Goal: Information Seeking & Learning: Understand process/instructions

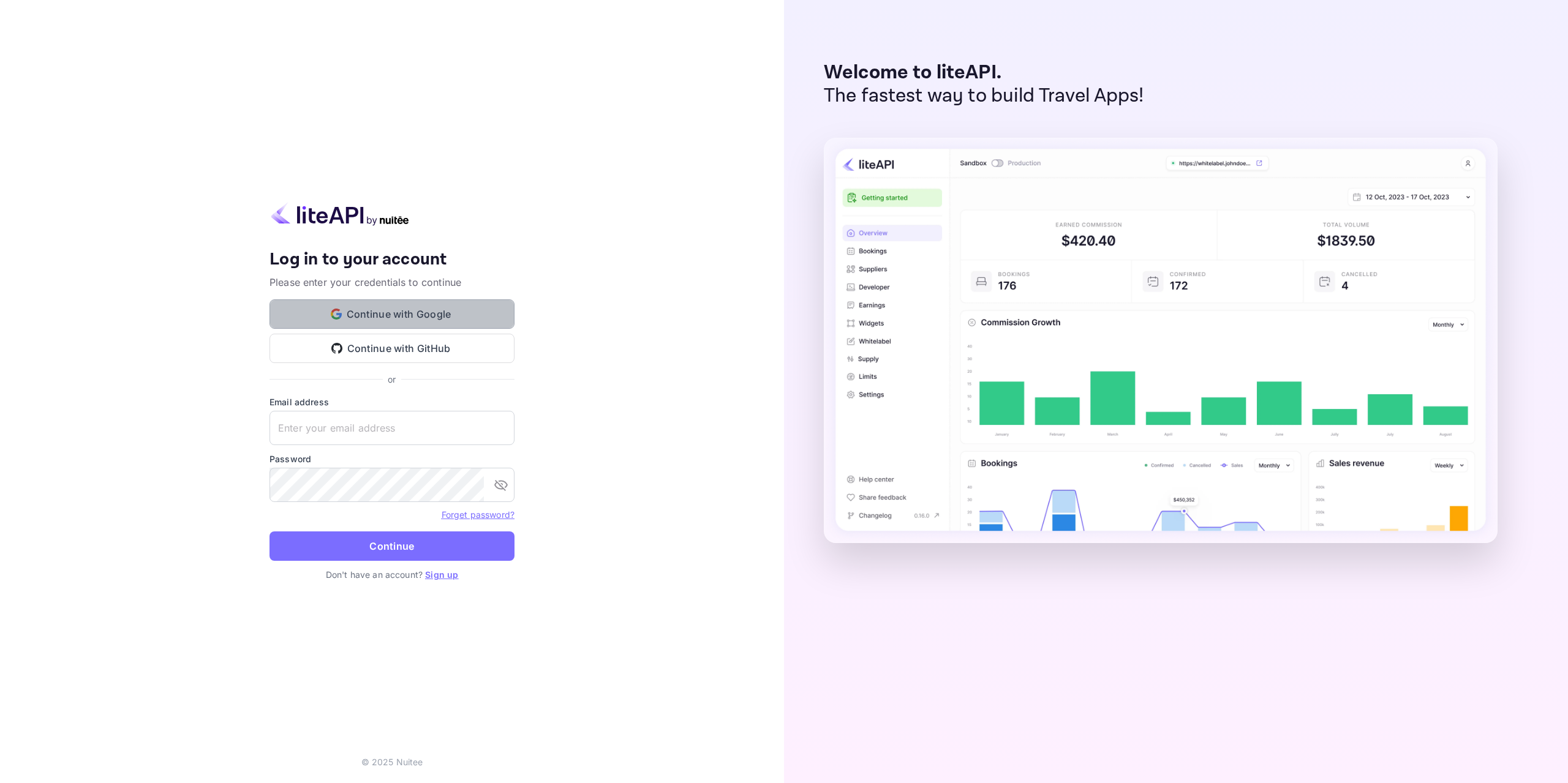
click at [363, 312] on button "Continue with Google" at bounding box center [392, 314] width 245 height 29
click at [456, 574] on link "Sign up" at bounding box center [442, 574] width 33 height 10
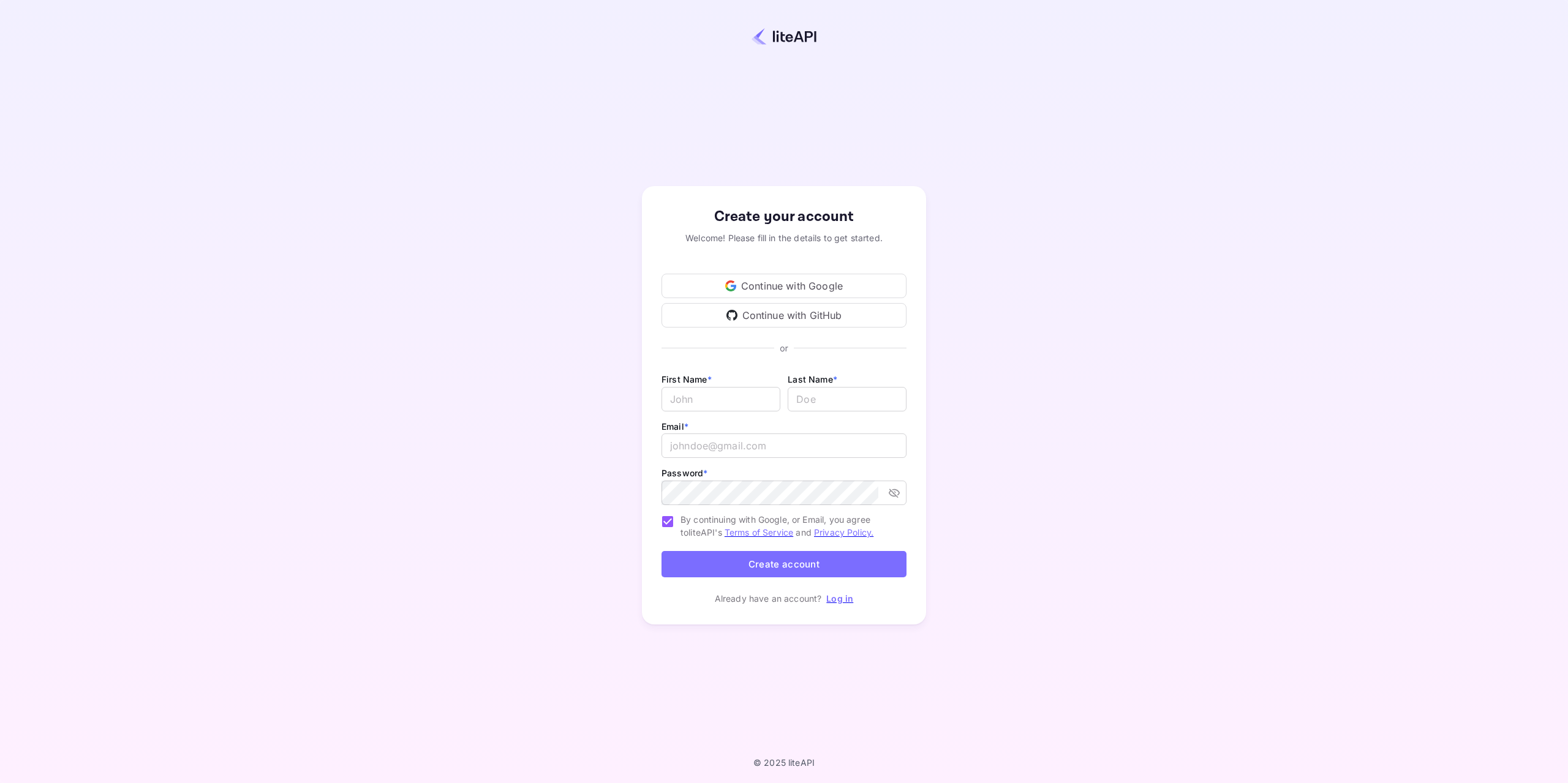
click at [791, 283] on div "Continue with Google" at bounding box center [784, 286] width 245 height 24
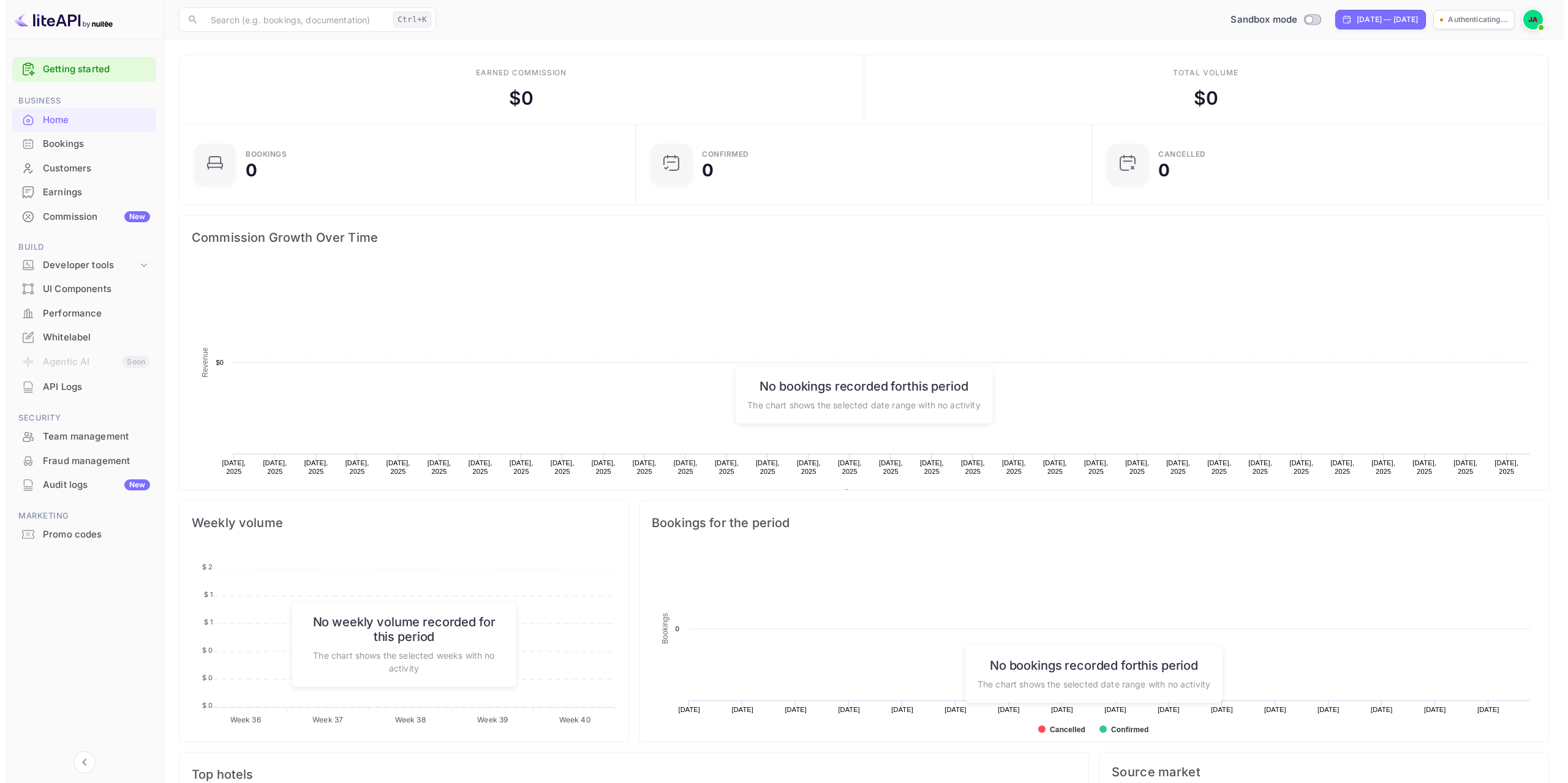
scroll to position [190, 440]
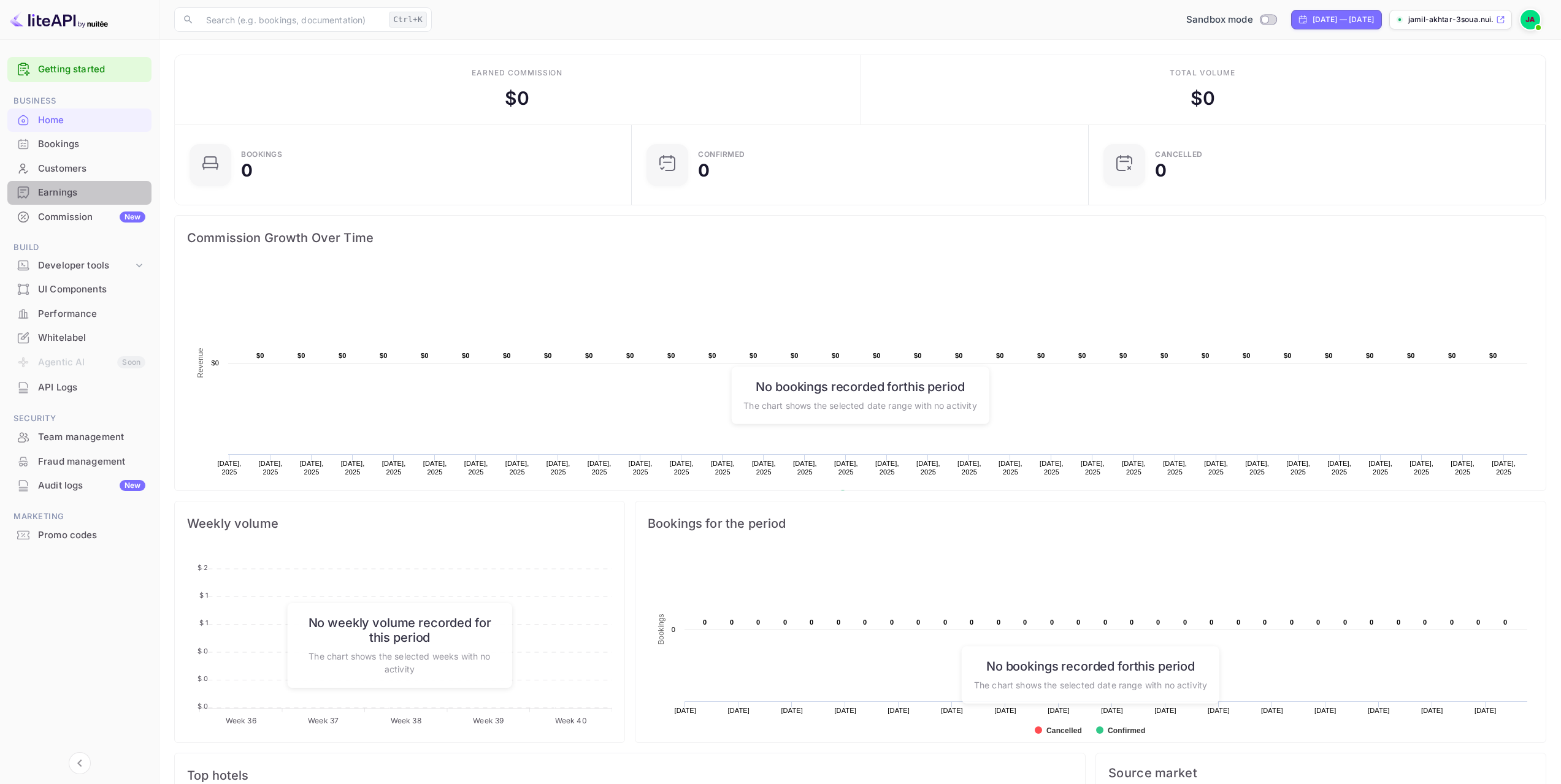
click at [87, 196] on div "Earnings" at bounding box center [91, 193] width 107 height 14
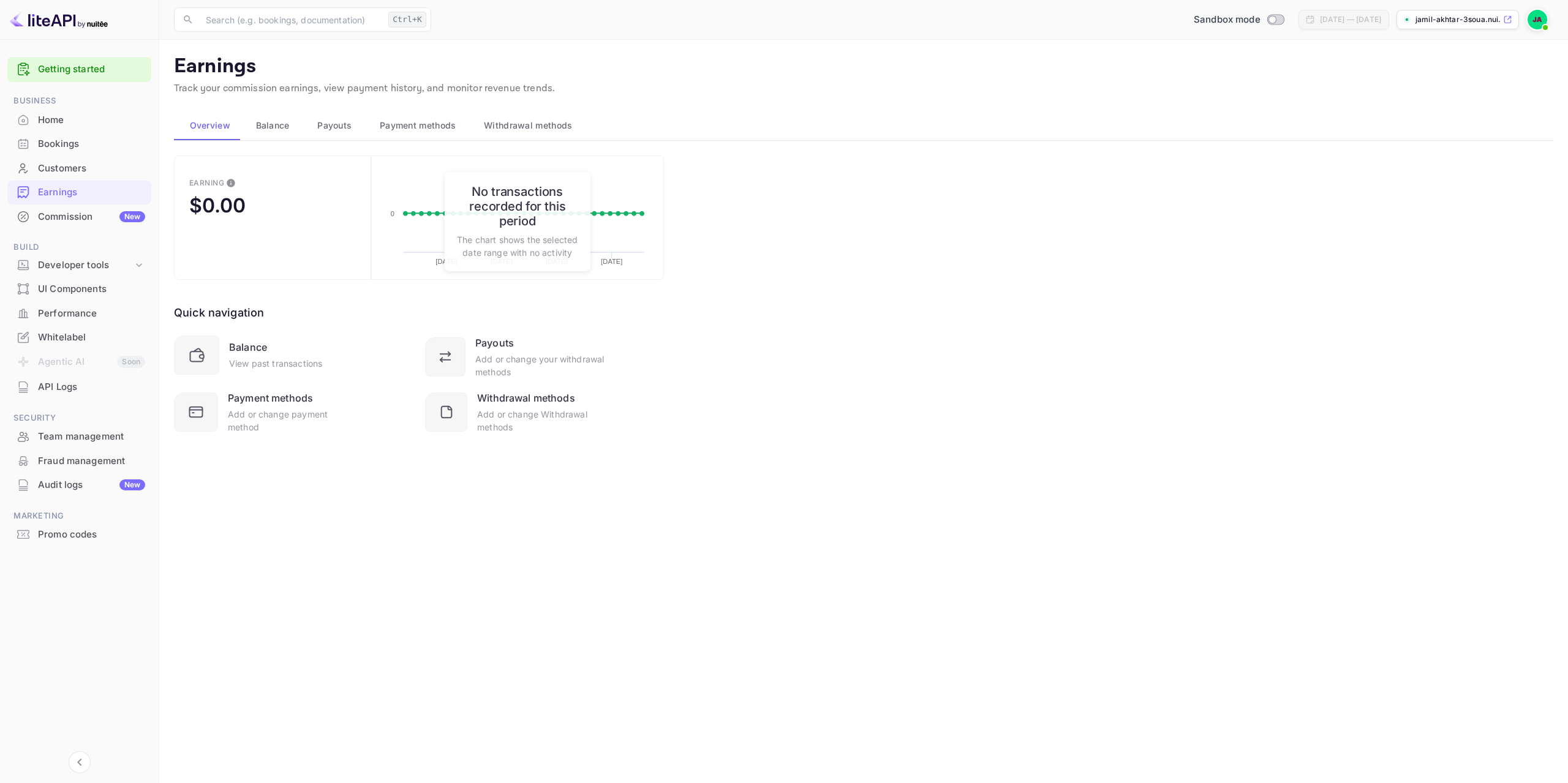
click at [1530, 22] on img at bounding box center [1537, 19] width 20 height 20
click at [1149, 99] on div at bounding box center [784, 391] width 1568 height 783
click at [1260, 21] on input "Switch to Production mode" at bounding box center [1272, 19] width 24 height 8
checkbox input "false"
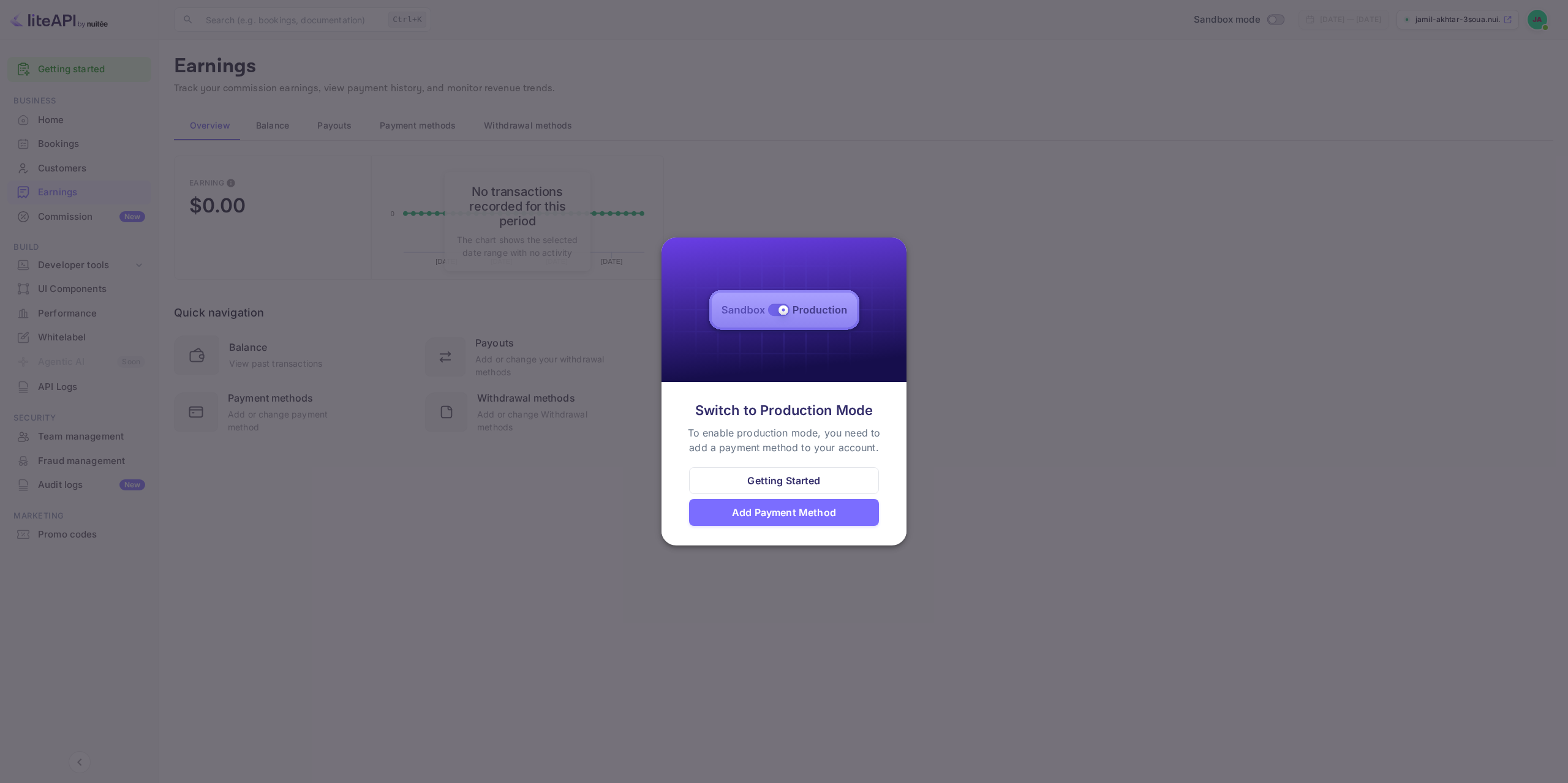
click at [1041, 338] on div at bounding box center [784, 391] width 1568 height 783
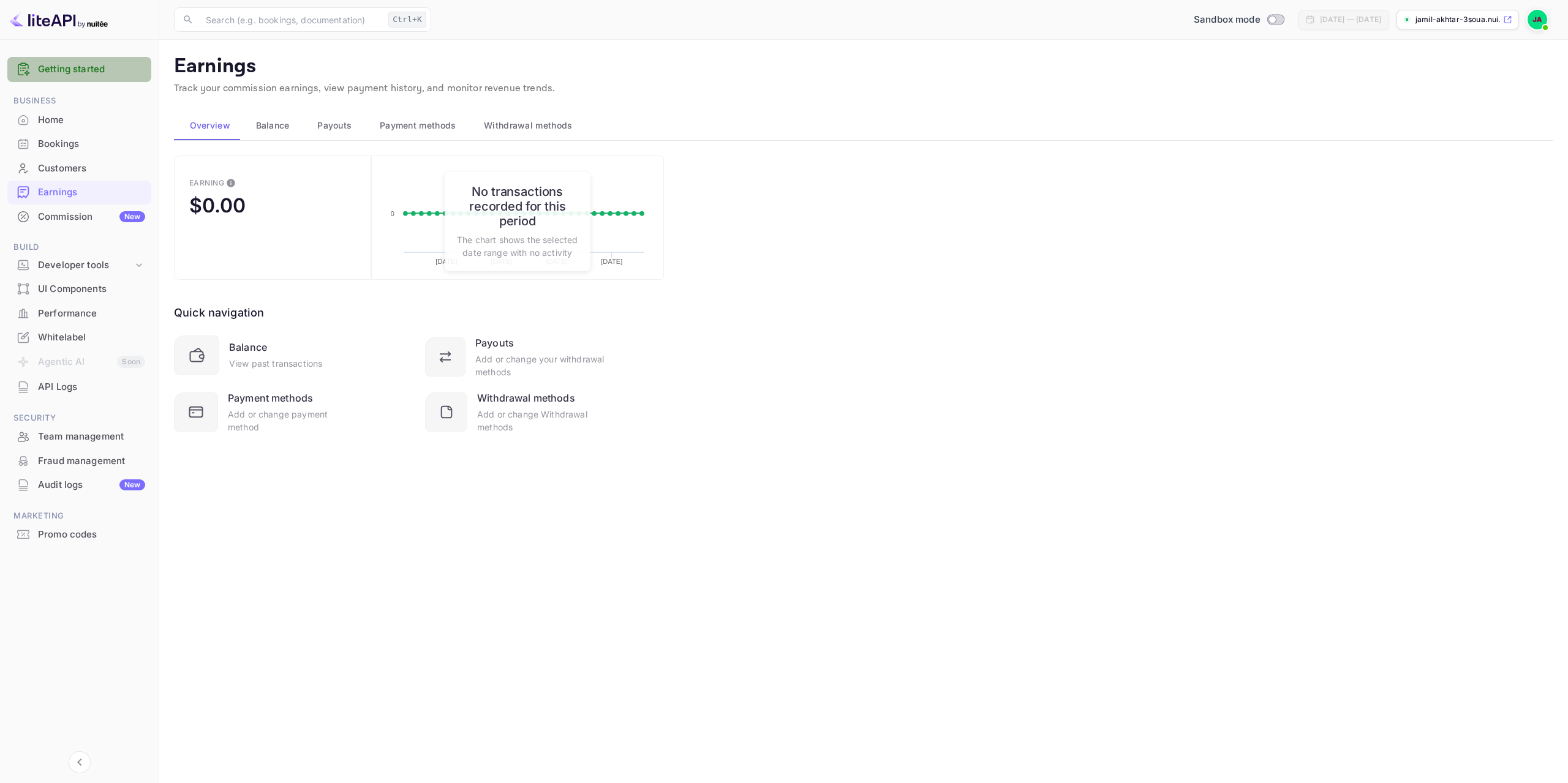
click at [94, 67] on link "Getting started" at bounding box center [91, 70] width 107 height 14
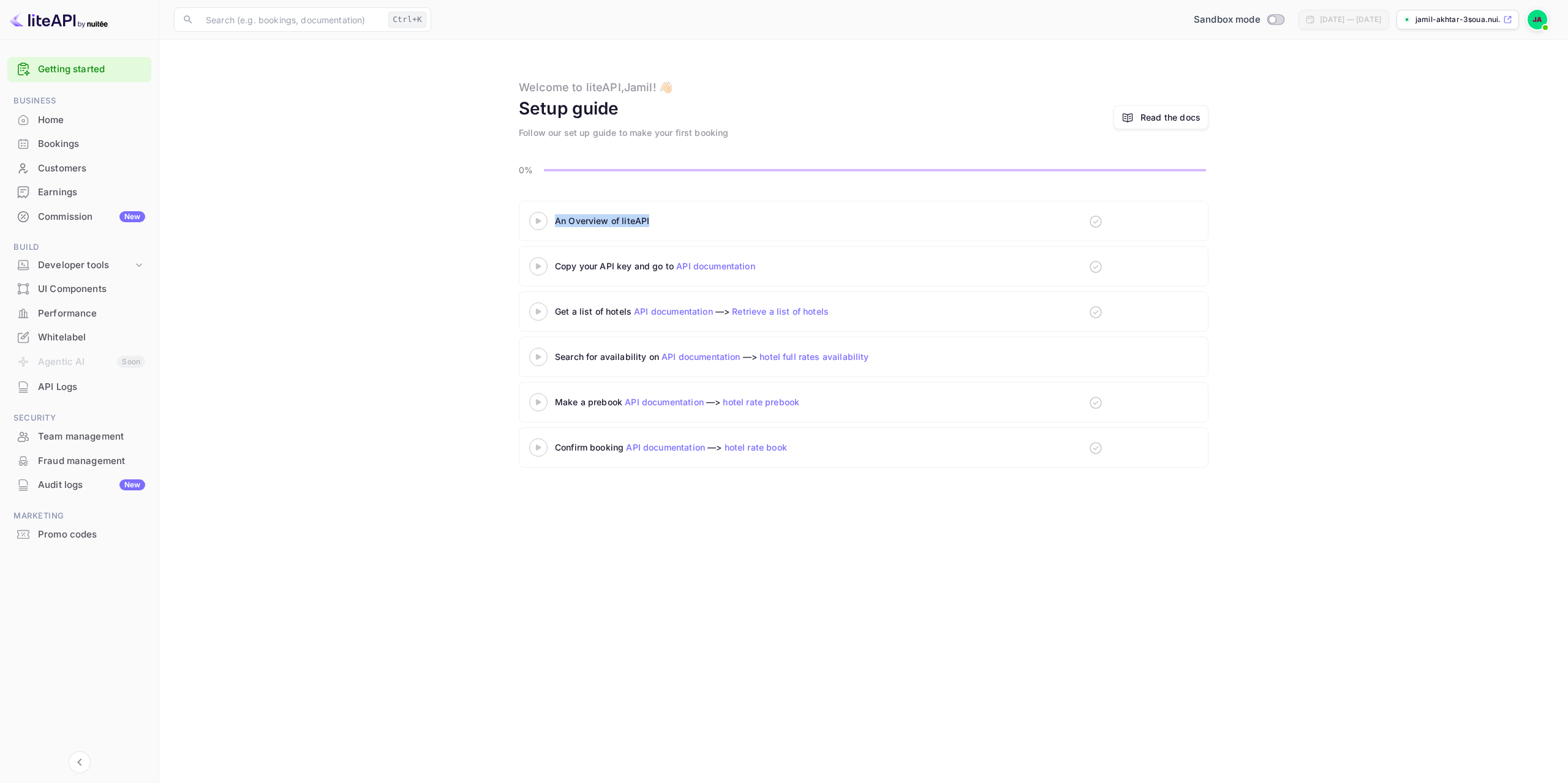
drag, startPoint x: 548, startPoint y: 221, endPoint x: 698, endPoint y: 225, distance: 150.1
click at [698, 225] on div "An Overview of liteAPI" at bounding box center [695, 221] width 332 height 19
click at [564, 264] on div "Copy your API key and go to API documentation" at bounding box center [708, 266] width 307 height 13
click at [785, 312] on link "Retrieve a list of hotels" at bounding box center [780, 312] width 97 height 10
click at [115, 261] on div "Developer tools" at bounding box center [85, 265] width 95 height 14
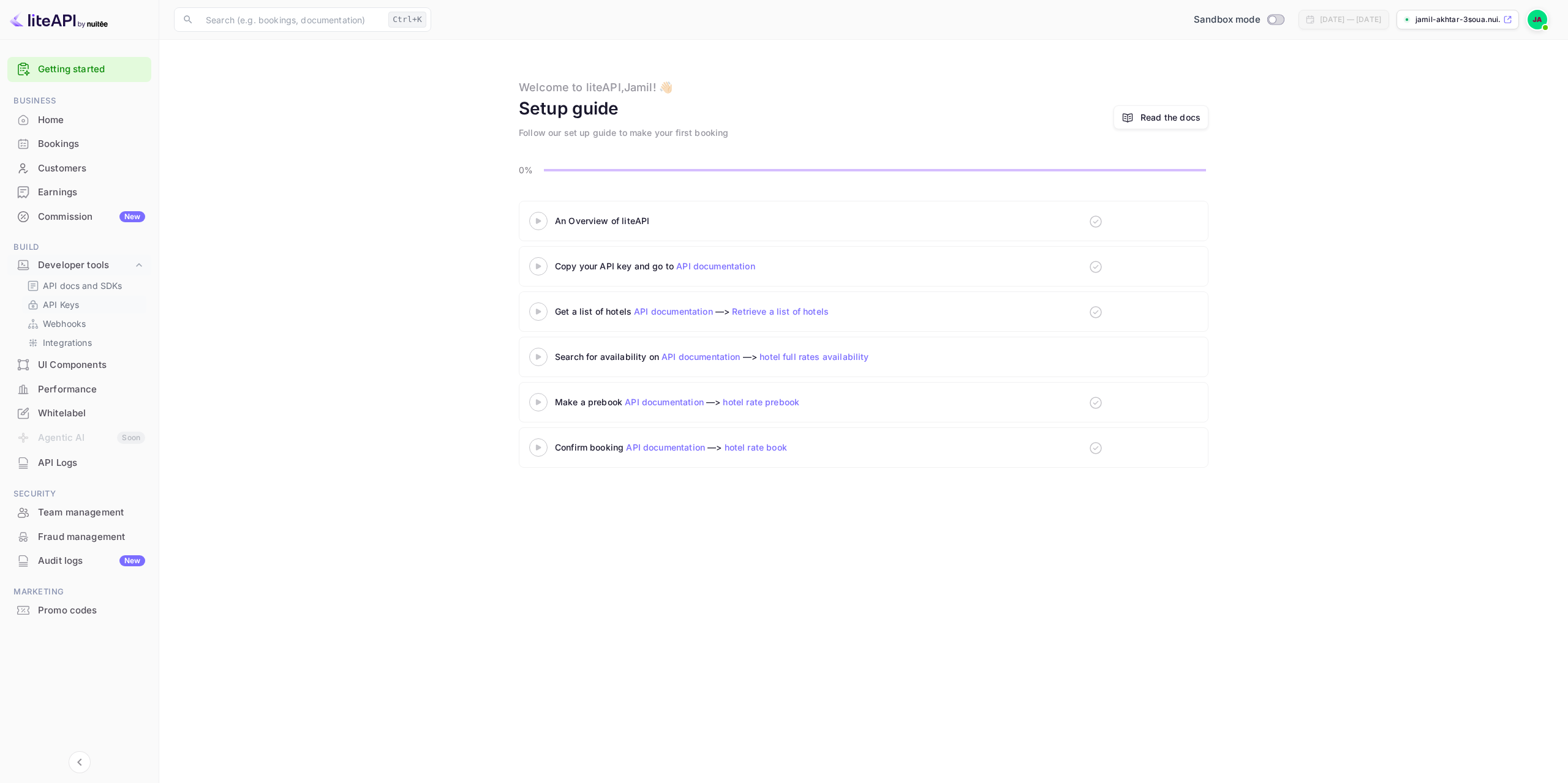
click at [87, 307] on link "API Keys" at bounding box center [84, 304] width 115 height 13
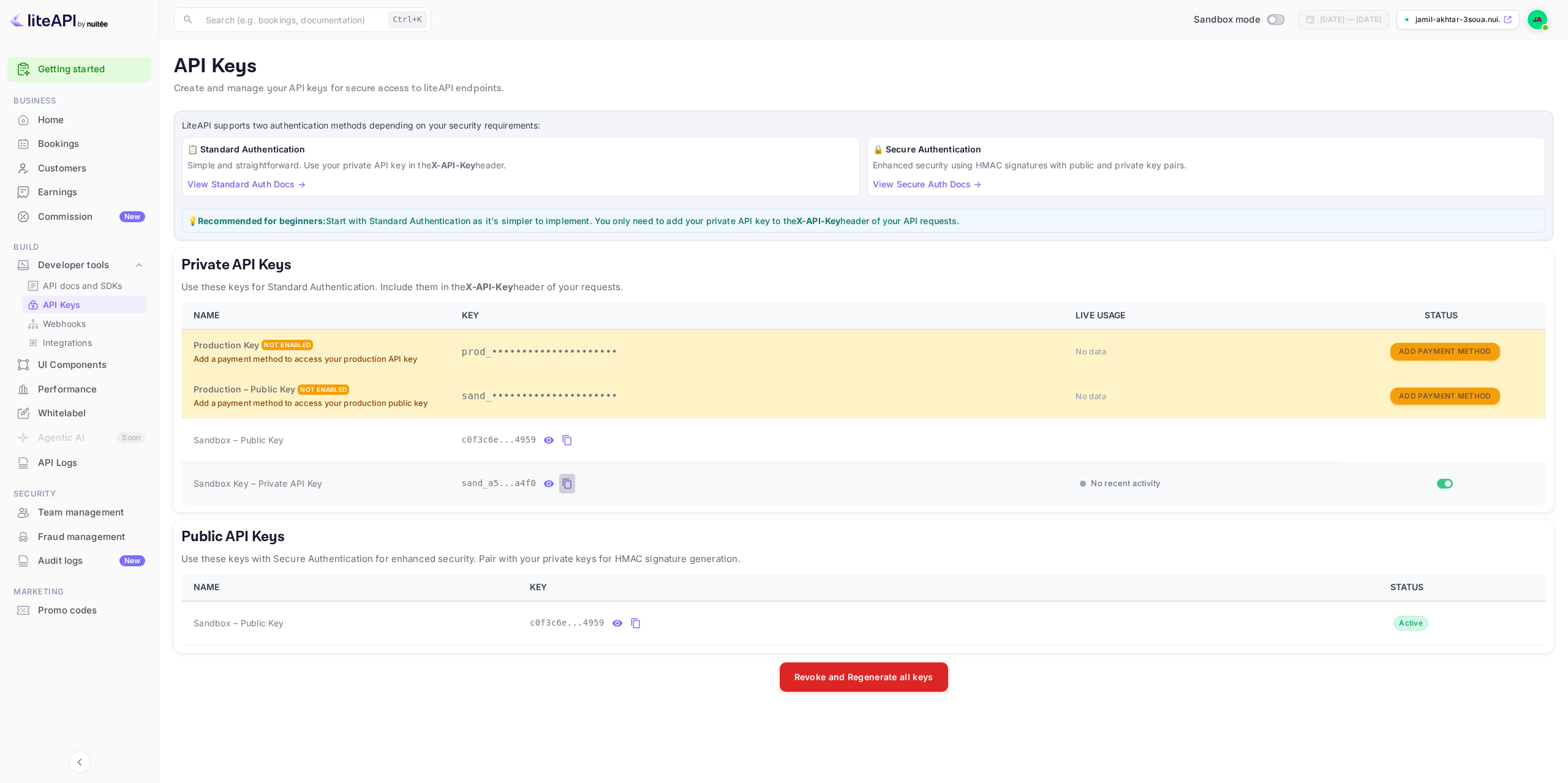
click at [562, 485] on icon "private api keys table" at bounding box center [567, 484] width 11 height 15
click at [562, 441] on icon "private api keys table" at bounding box center [567, 440] width 11 height 15
click at [561, 278] on div "Private API Keys Use these keys for Standard Authentication. Include them in th…" at bounding box center [863, 380] width 1379 height 264
click at [837, 683] on button "Revoke and Regenerate all keys" at bounding box center [863, 677] width 168 height 29
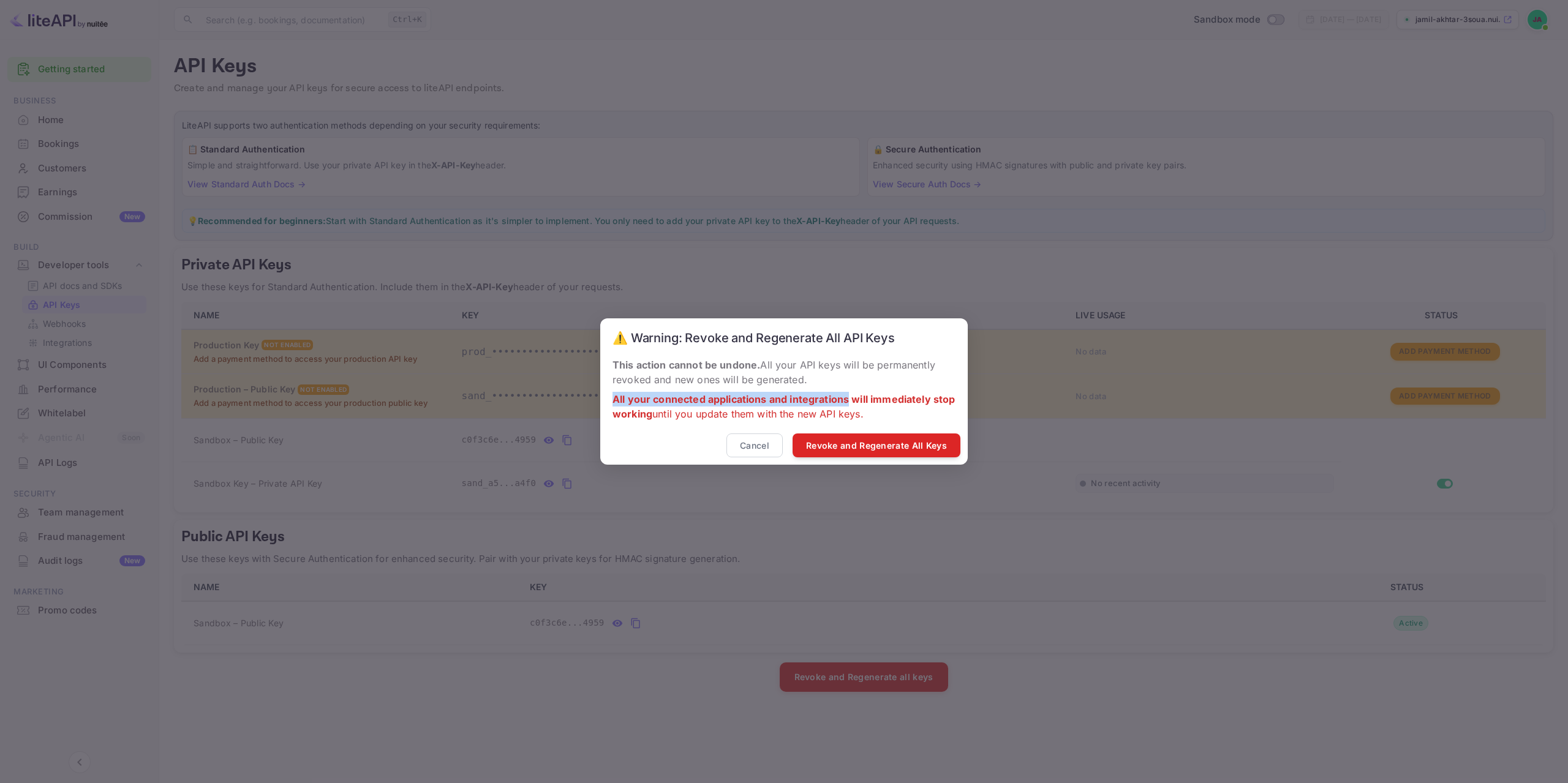
drag, startPoint x: 698, startPoint y: 400, endPoint x: 849, endPoint y: 406, distance: 151.1
click at [849, 406] on div "⚠️ Warning: Revoke and Regenerate All API Keys This action cannot be undone. Al…" at bounding box center [784, 391] width 1568 height 783
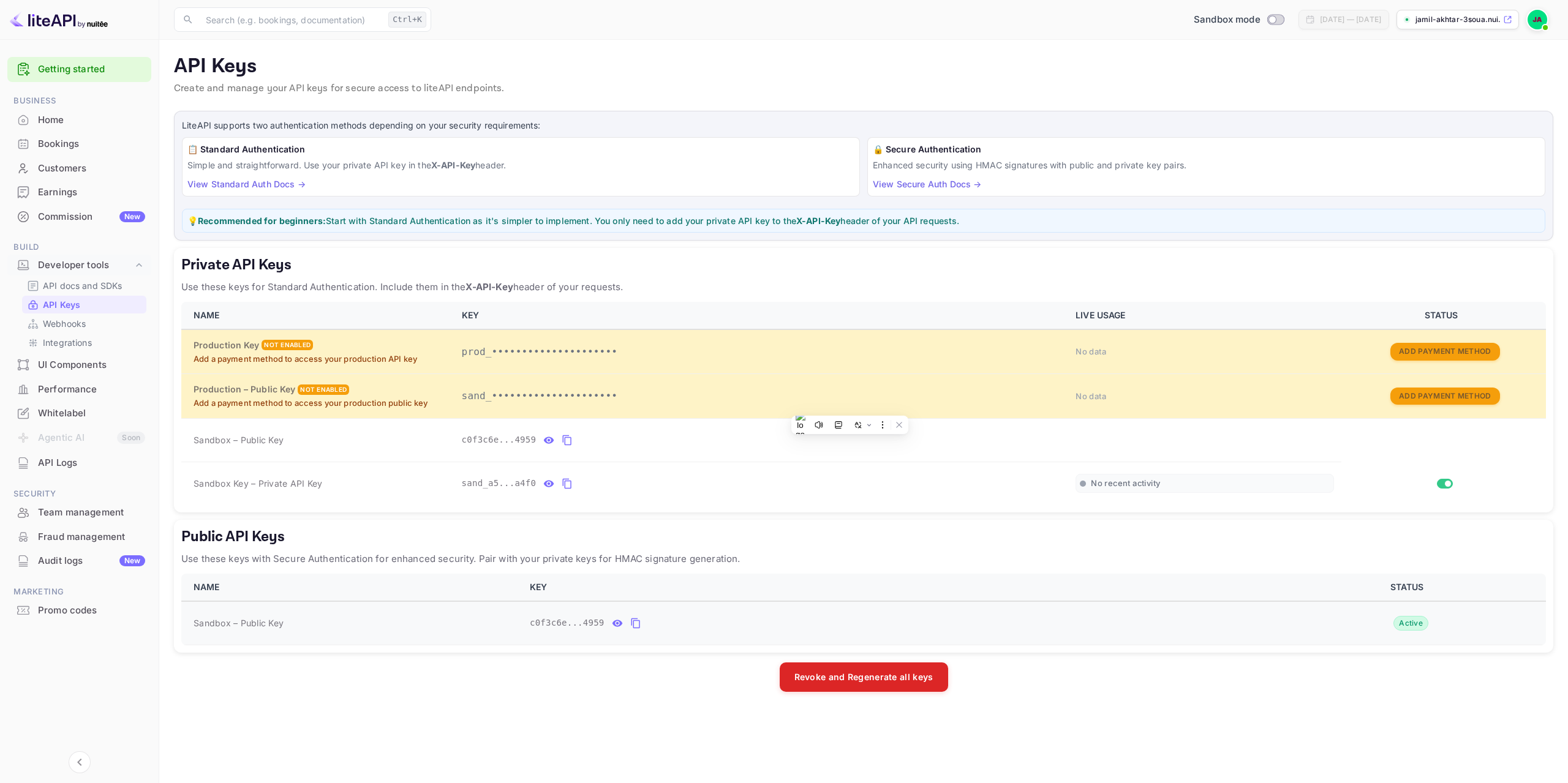
click at [630, 623] on icon "public api keys table" at bounding box center [636, 623] width 11 height 15
click at [630, 619] on icon "public api keys table" at bounding box center [636, 623] width 11 height 15
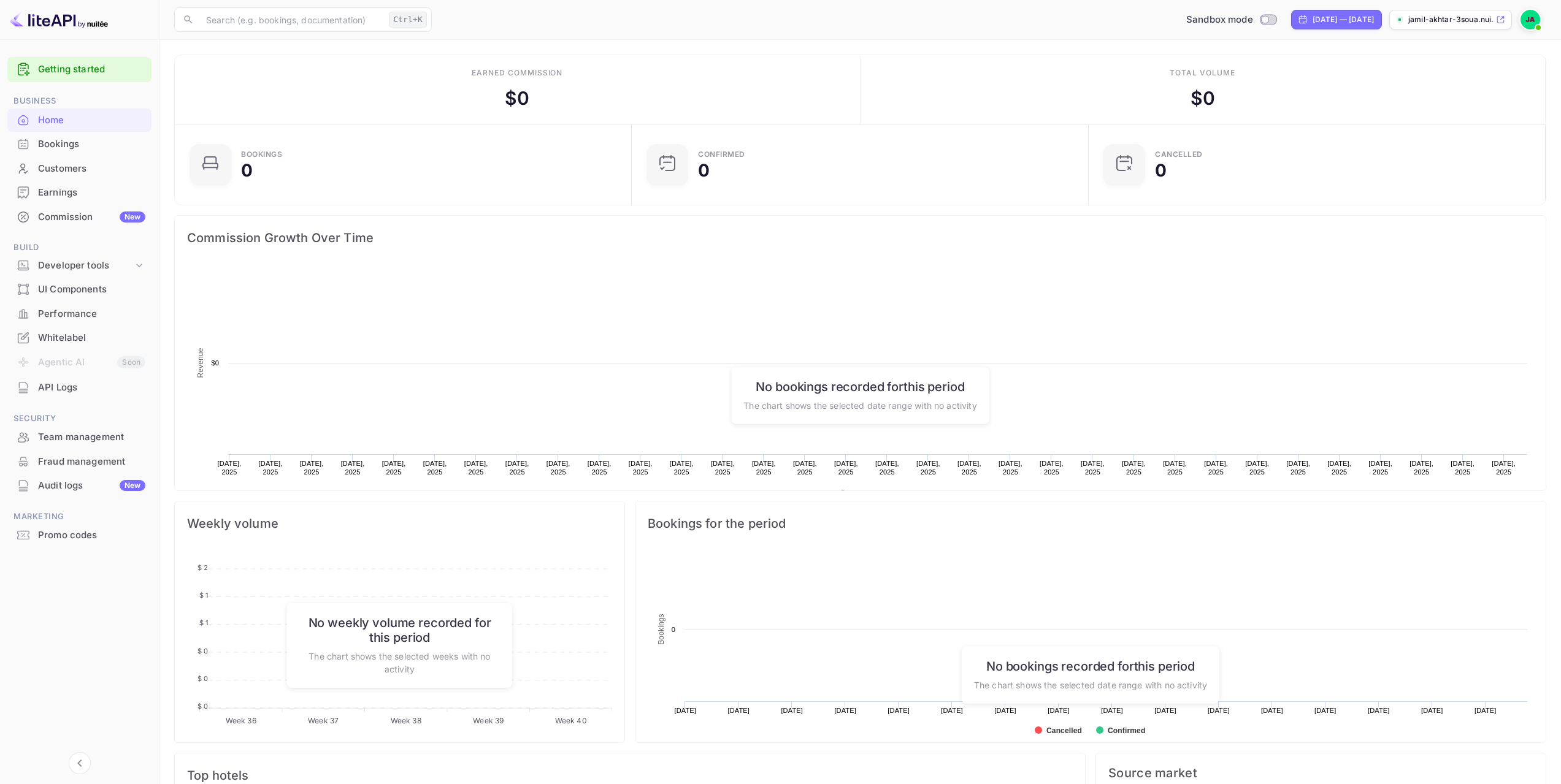
scroll to position [190, 440]
click at [50, 388] on div "API Logs" at bounding box center [91, 388] width 107 height 14
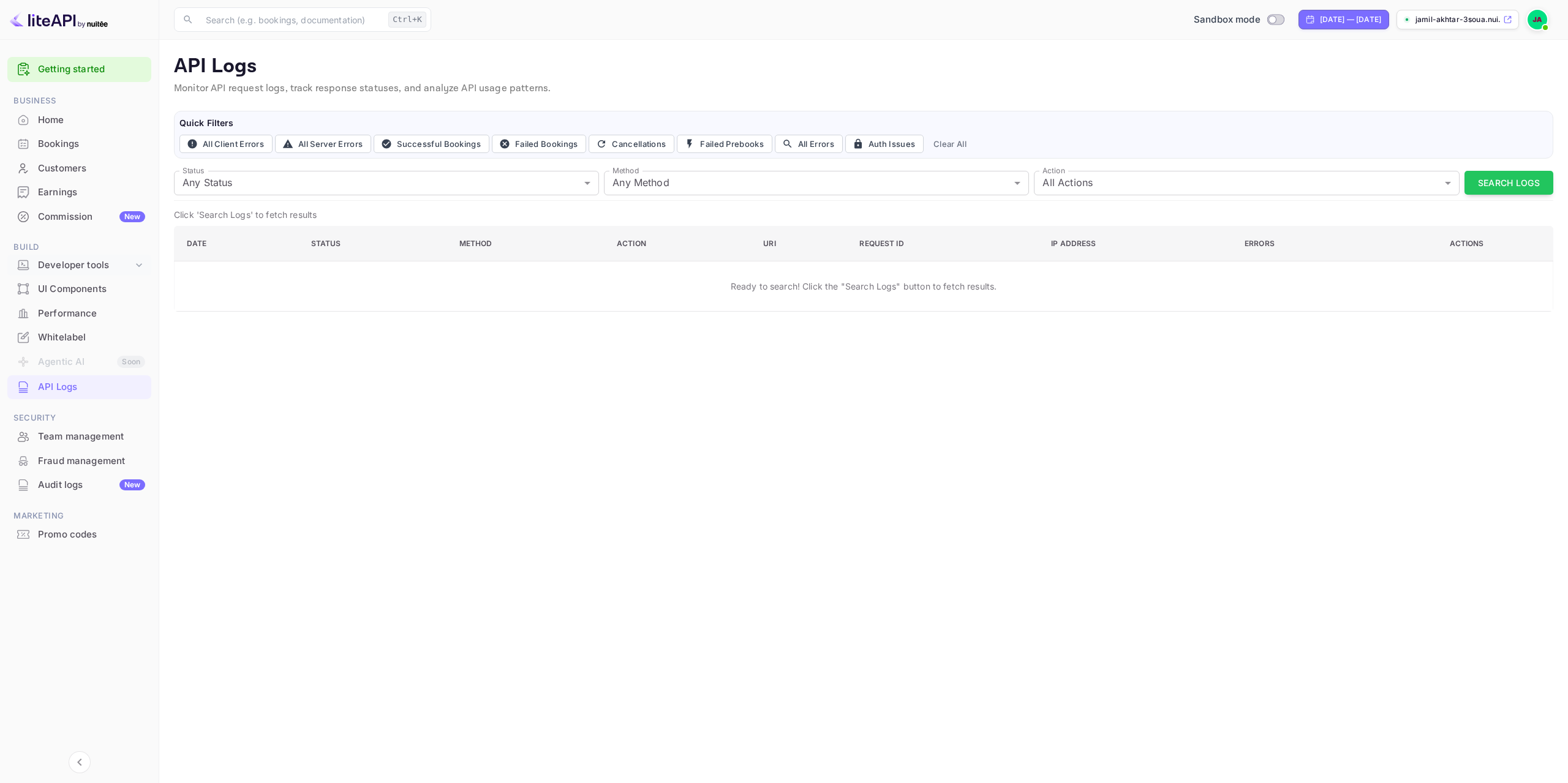
click at [137, 271] on icon at bounding box center [139, 265] width 12 height 12
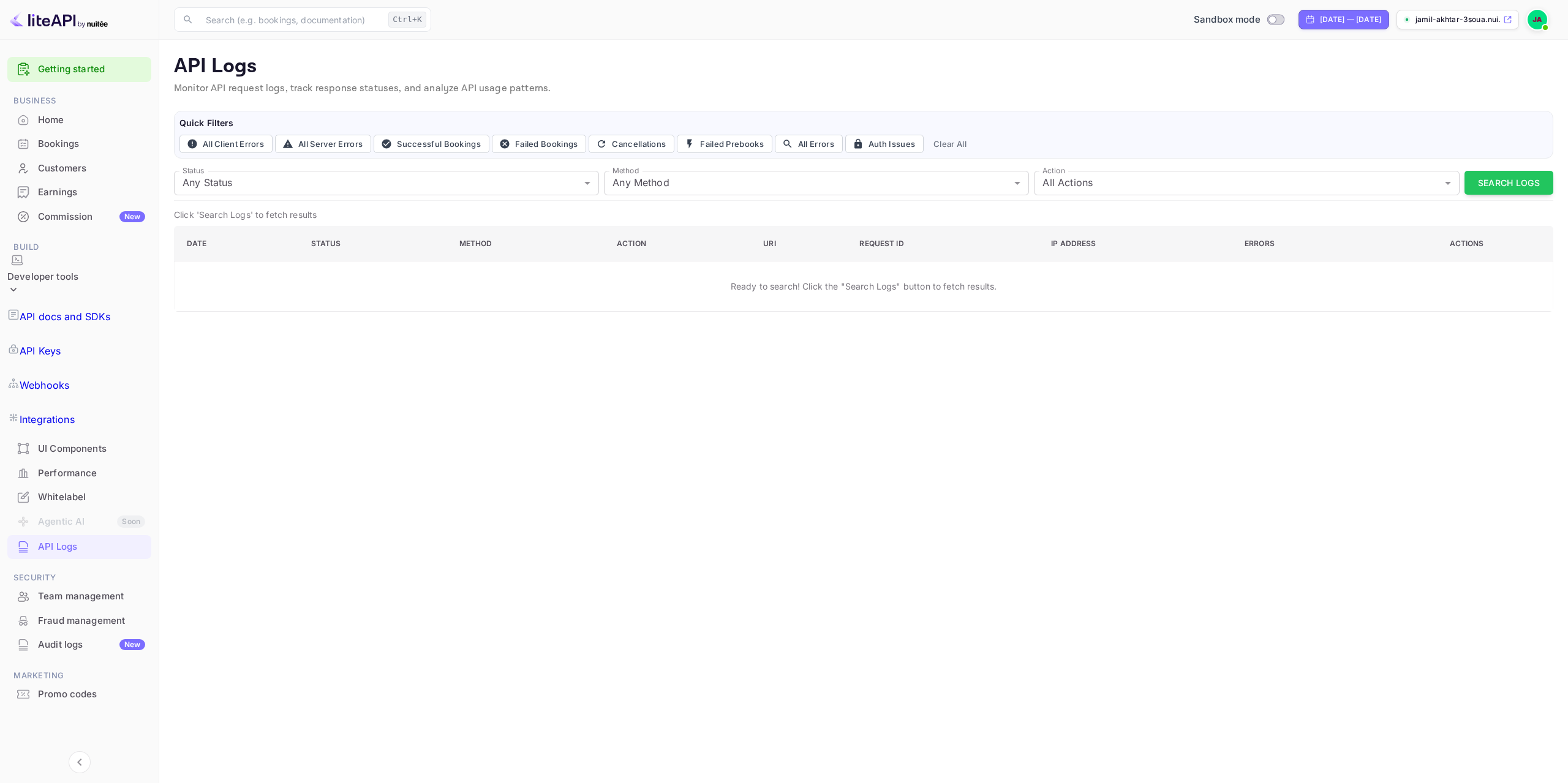
click at [97, 334] on link "API Keys" at bounding box center [79, 351] width 144 height 35
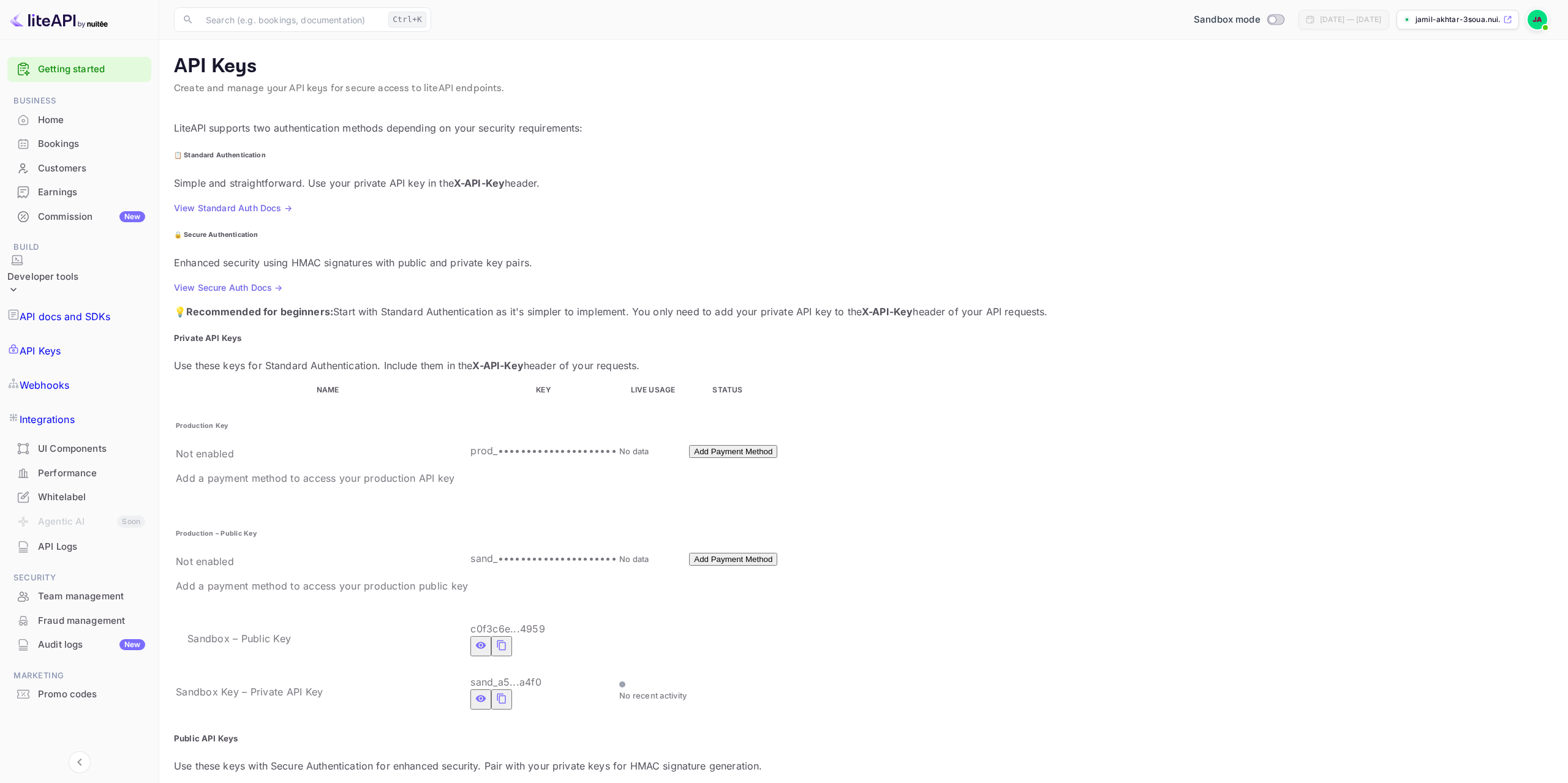
click at [507, 638] on icon "private api keys table" at bounding box center [501, 645] width 11 height 15
drag, startPoint x: 186, startPoint y: 558, endPoint x: 303, endPoint y: 555, distance: 117.0
click at [303, 759] on p "Use these keys with Secure Authentication for enhanced security. Pair with your…" at bounding box center [863, 766] width 1379 height 15
click at [425, 759] on p "Use these keys with Secure Authentication for enhanced security. Pair with your…" at bounding box center [863, 766] width 1379 height 15
drag, startPoint x: 242, startPoint y: 294, endPoint x: 344, endPoint y: 292, distance: 102.0
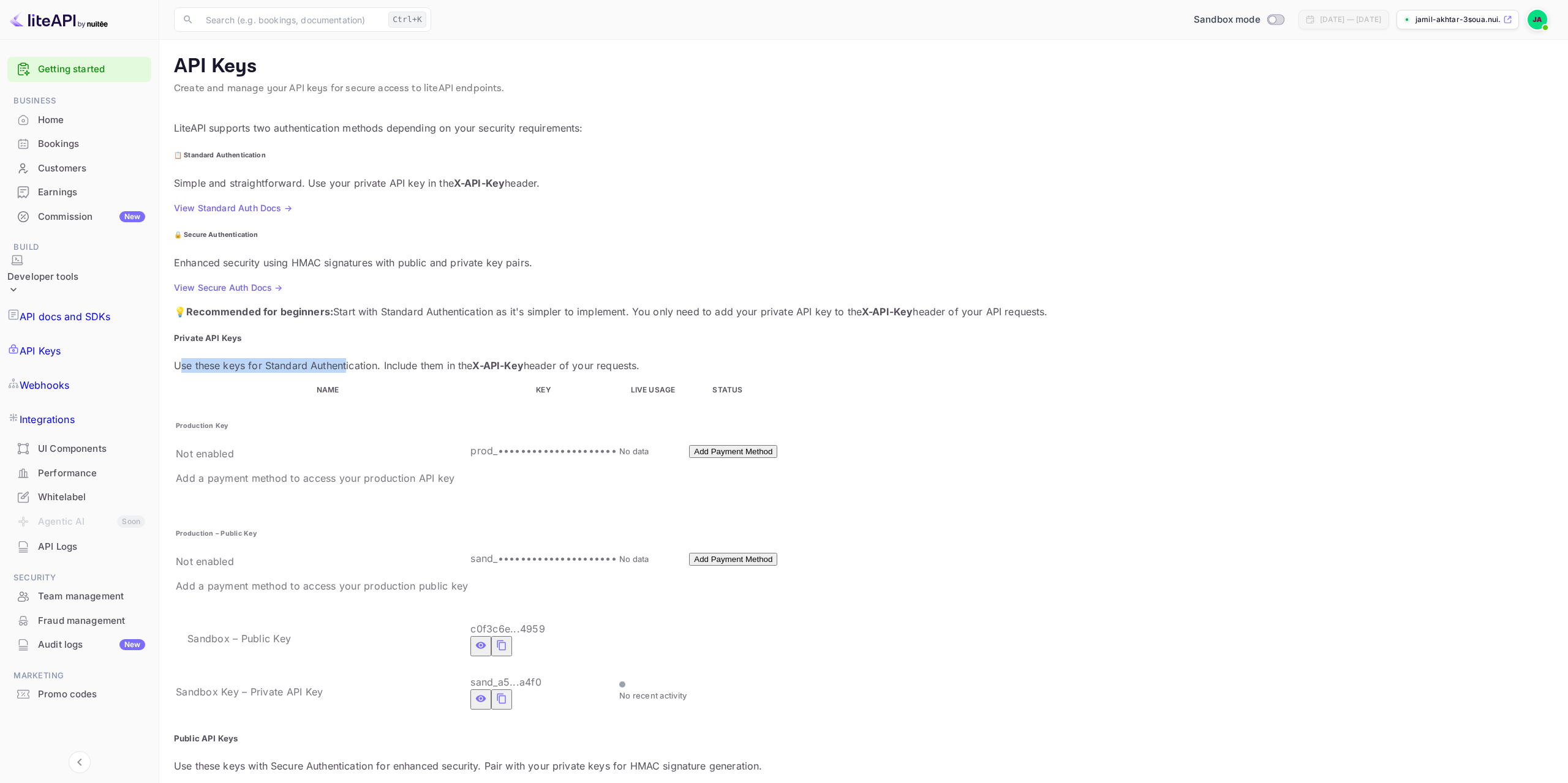
click at [344, 358] on p "Use these keys for Standard Authentication. Include them in the X-API-Key heade…" at bounding box center [863, 365] width 1379 height 15
drag, startPoint x: 389, startPoint y: 289, endPoint x: 536, endPoint y: 289, distance: 147.0
click at [536, 358] on p "Use these keys for Standard Authentication. Include them in the X-API-Key heade…" at bounding box center [863, 365] width 1379 height 15
click at [698, 358] on p "Use these keys for Standard Authentication. Include them in the X-API-Key heade…" at bounding box center [863, 365] width 1379 height 15
click at [78, 109] on div "Home" at bounding box center [79, 120] width 144 height 24
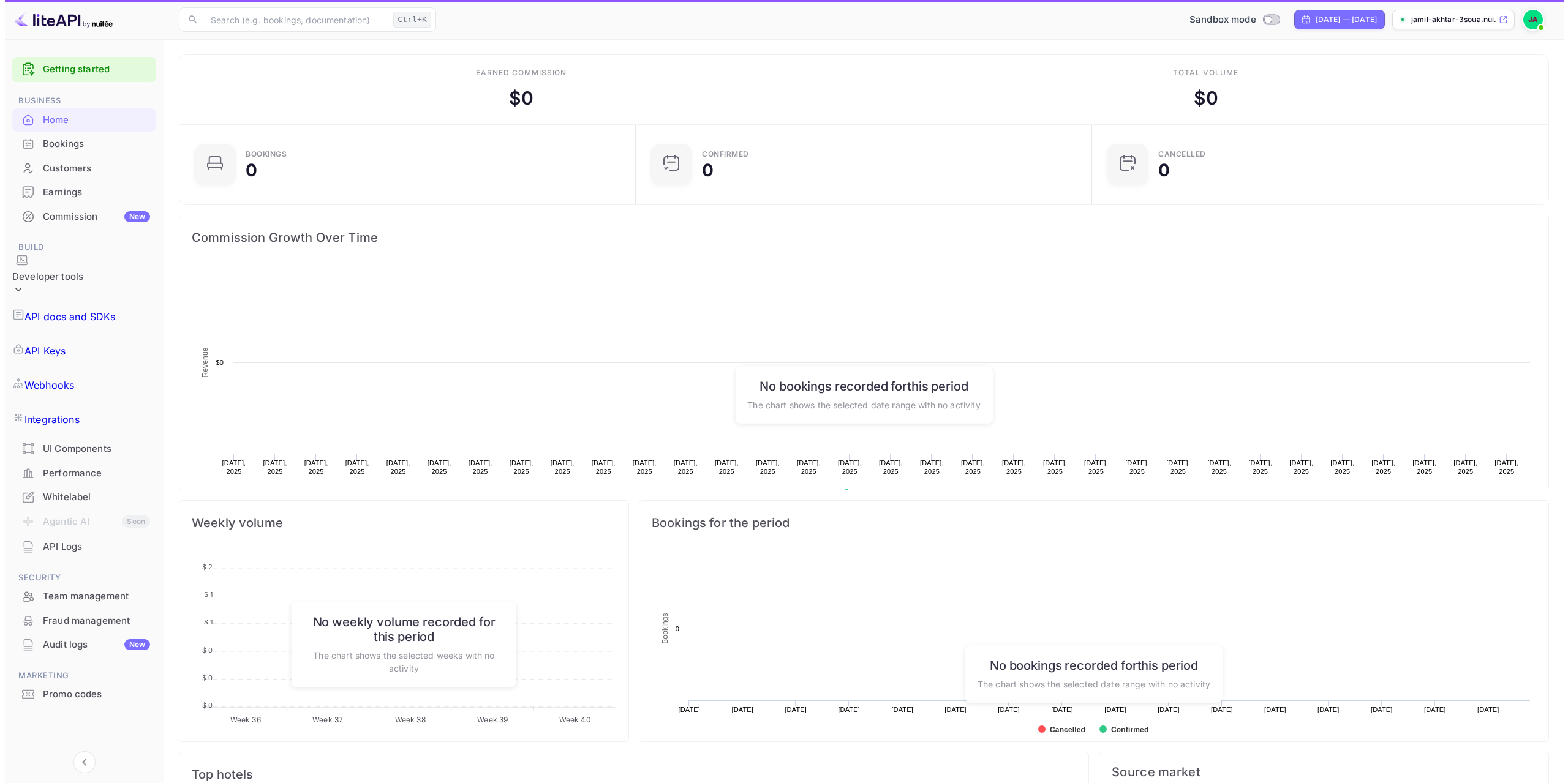
scroll to position [190, 440]
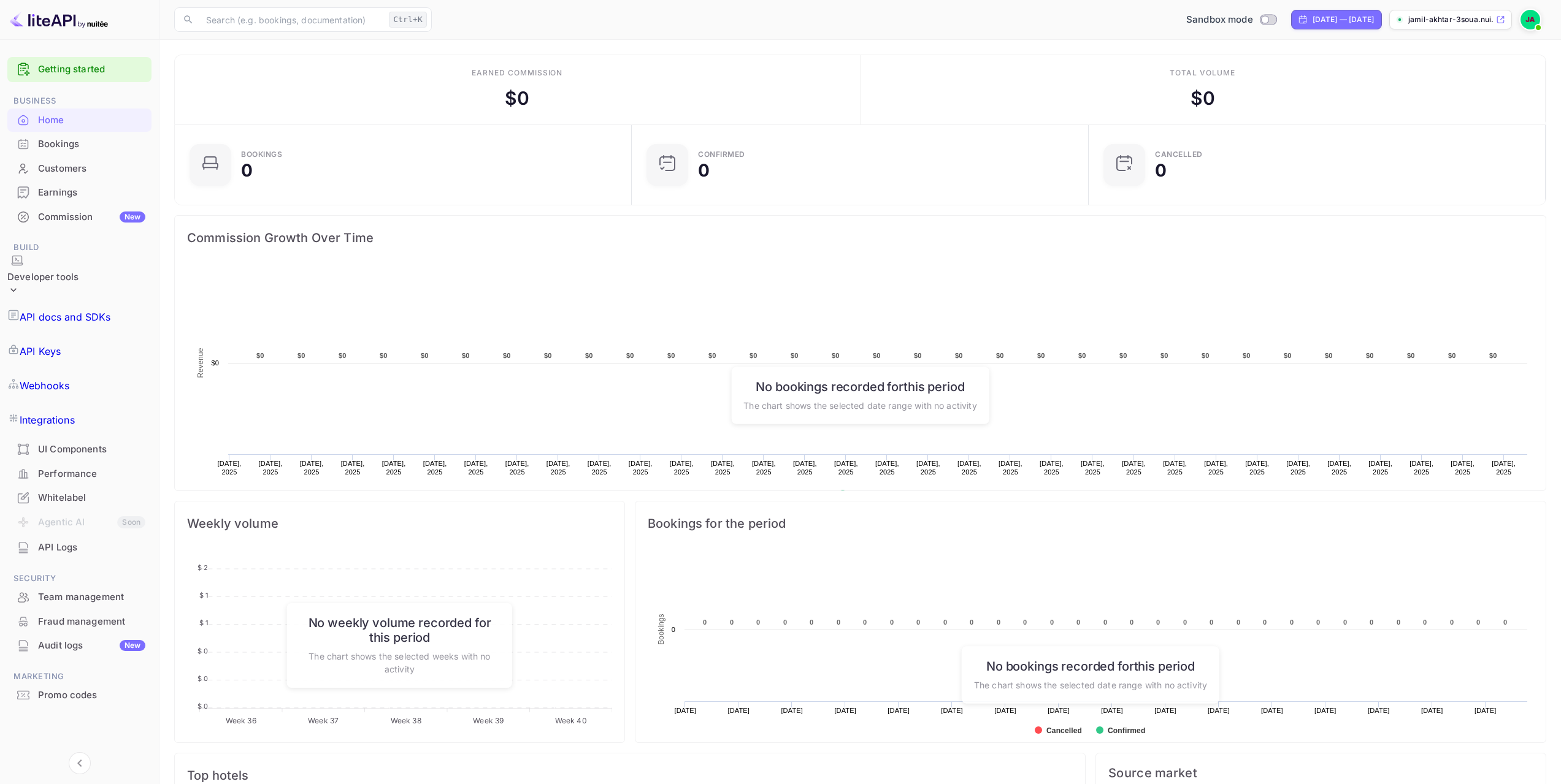
click at [71, 70] on link "Getting started" at bounding box center [91, 70] width 107 height 14
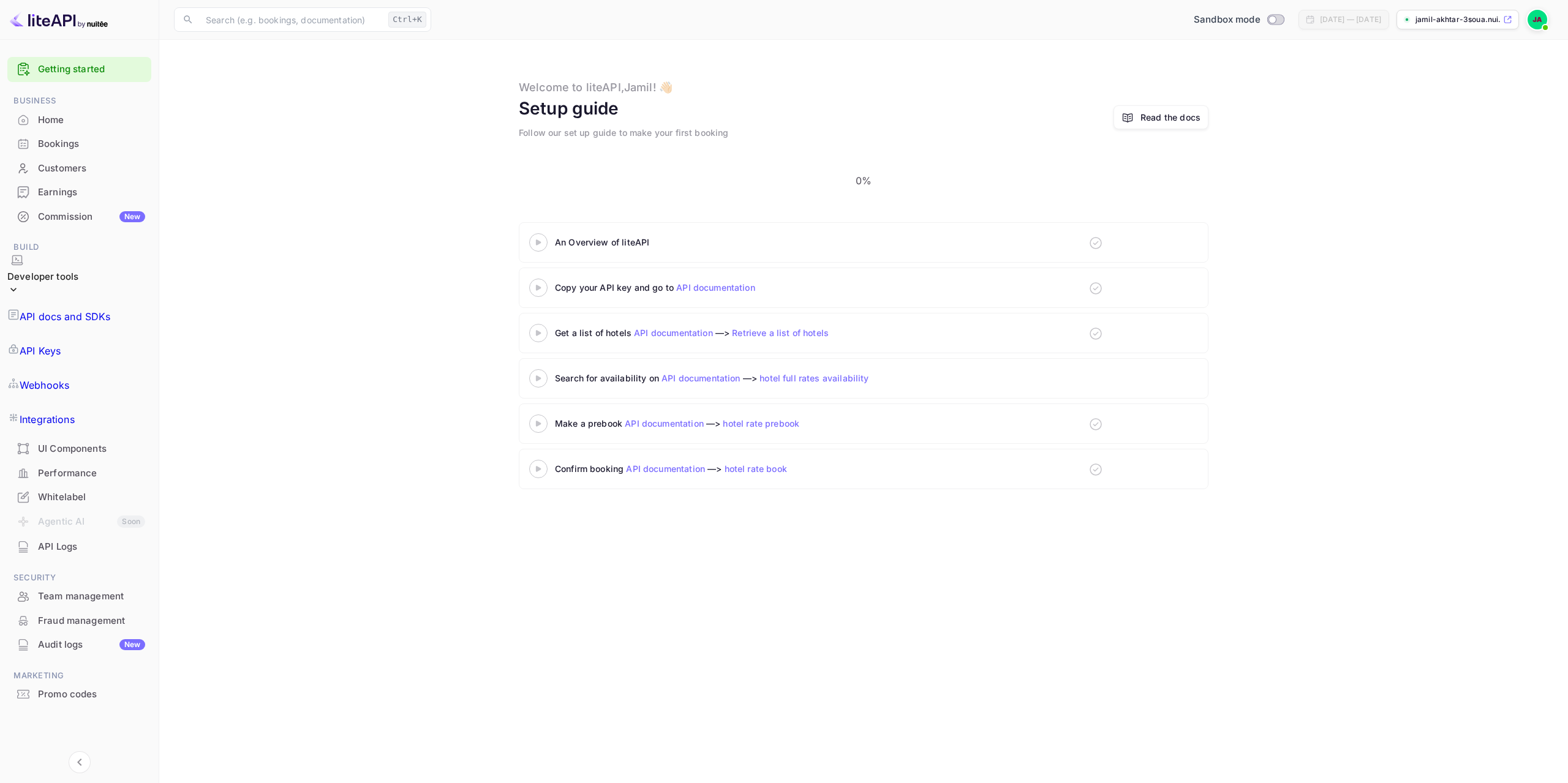
click at [776, 328] on link "Retrieve a list of hotels" at bounding box center [780, 333] width 97 height 10
click at [728, 282] on link "API documentation" at bounding box center [716, 287] width 79 height 10
click at [61, 344] on p "API Keys" at bounding box center [40, 351] width 41 height 15
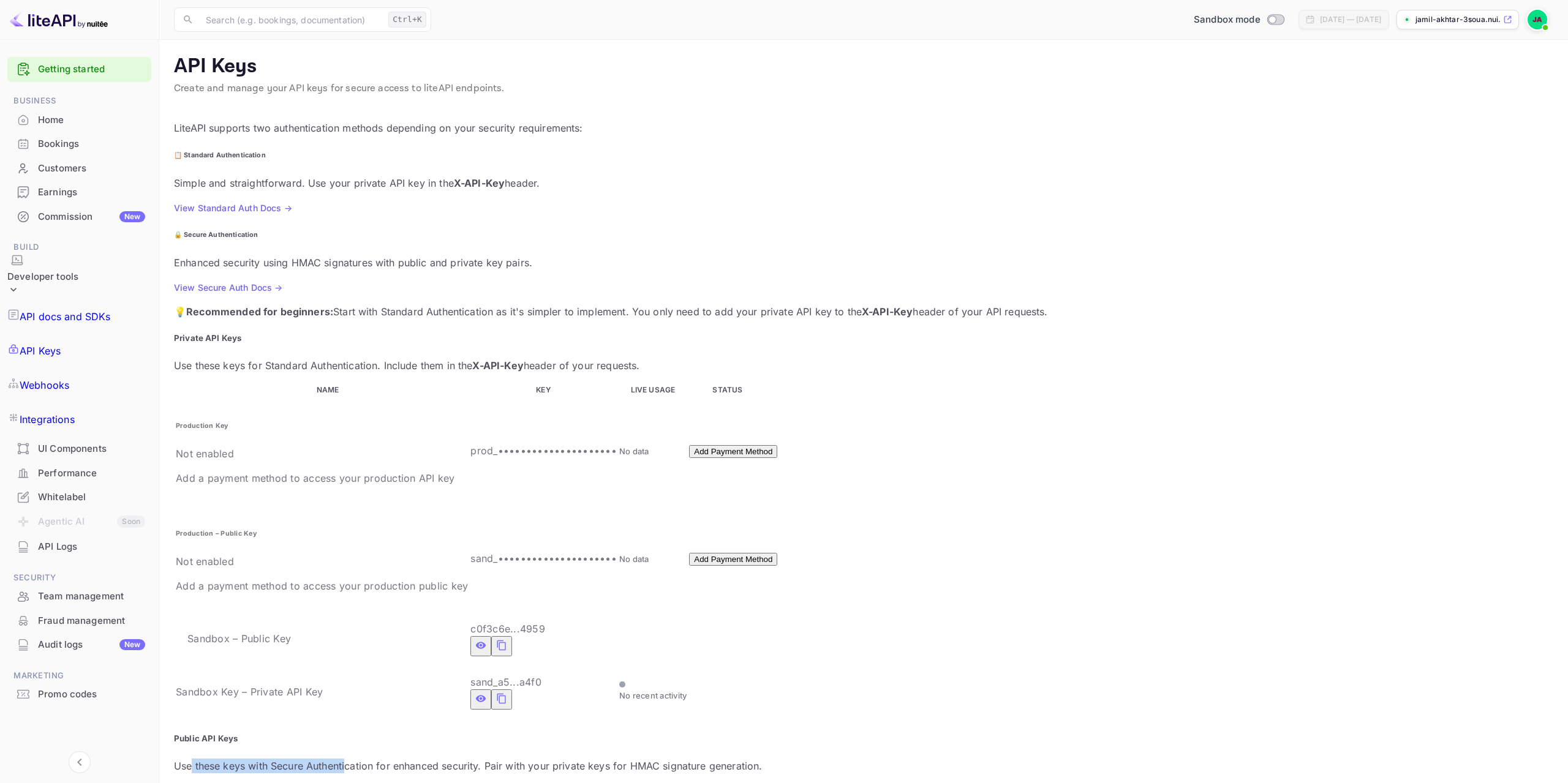
drag, startPoint x: 332, startPoint y: 562, endPoint x: 344, endPoint y: 562, distance: 12.0
click at [344, 759] on p "Use these keys with Secure Authentication for enhanced security. Pair with your…" at bounding box center [863, 766] width 1379 height 15
click at [432, 759] on p "Use these keys with Secure Authentication for enhanced security. Pair with your…" at bounding box center [863, 766] width 1379 height 15
drag, startPoint x: 497, startPoint y: 561, endPoint x: 561, endPoint y: 560, distance: 64.0
click at [561, 759] on p "Use these keys with Secure Authentication for enhanced security. Pair with your…" at bounding box center [863, 766] width 1379 height 15
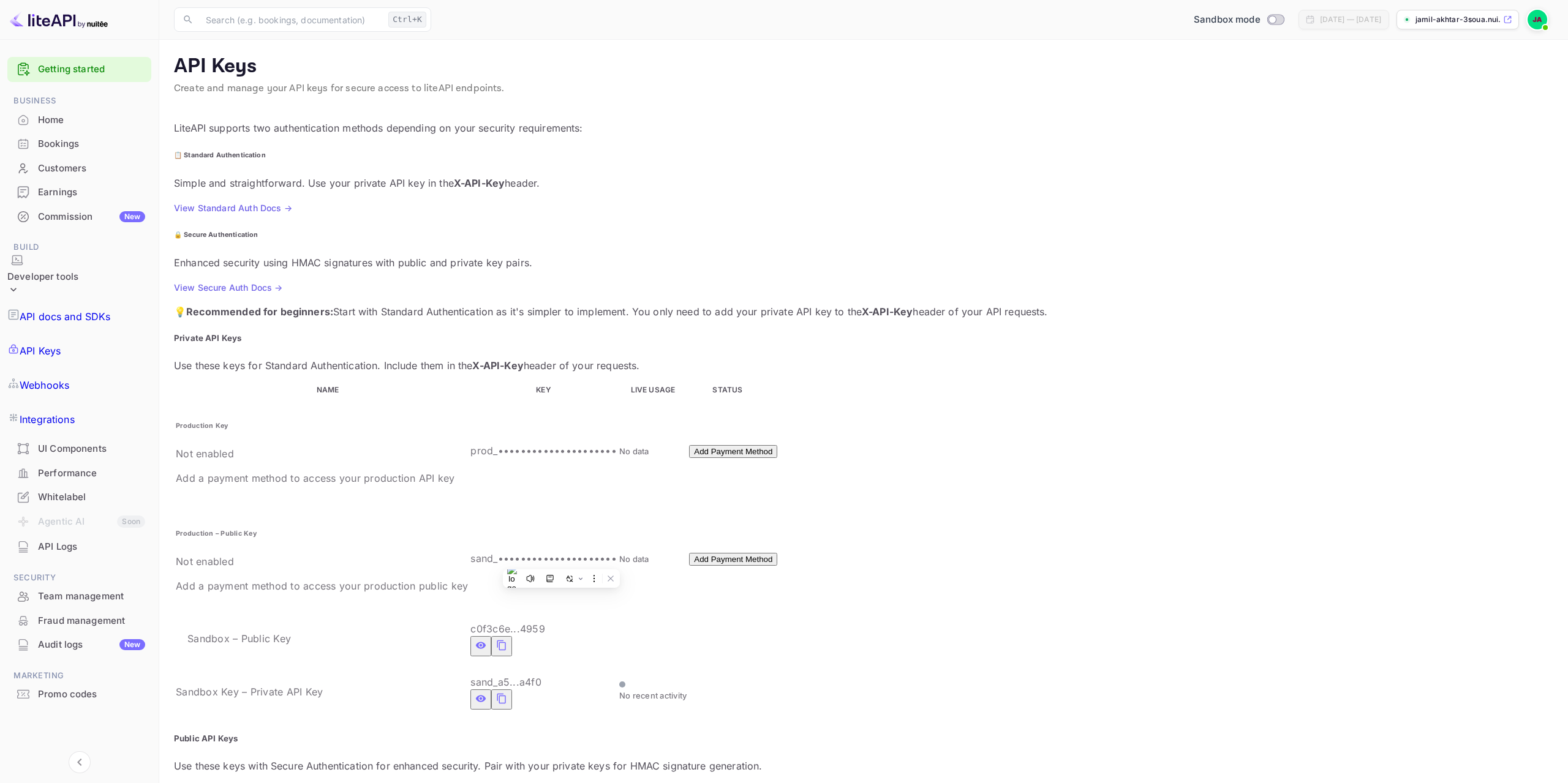
click at [665, 759] on p "Use these keys with Secure Authentication for enhanced security. Pair with your…" at bounding box center [863, 766] width 1379 height 15
drag, startPoint x: 703, startPoint y: 558, endPoint x: 596, endPoint y: 558, distance: 107.0
click at [596, 759] on p "Use these keys with Secure Authentication for enhanced security. Pair with your…" at bounding box center [863, 766] width 1379 height 15
click at [839, 759] on p "Use these keys with Secure Authentication for enhanced security. Pair with your…" at bounding box center [863, 766] width 1379 height 15
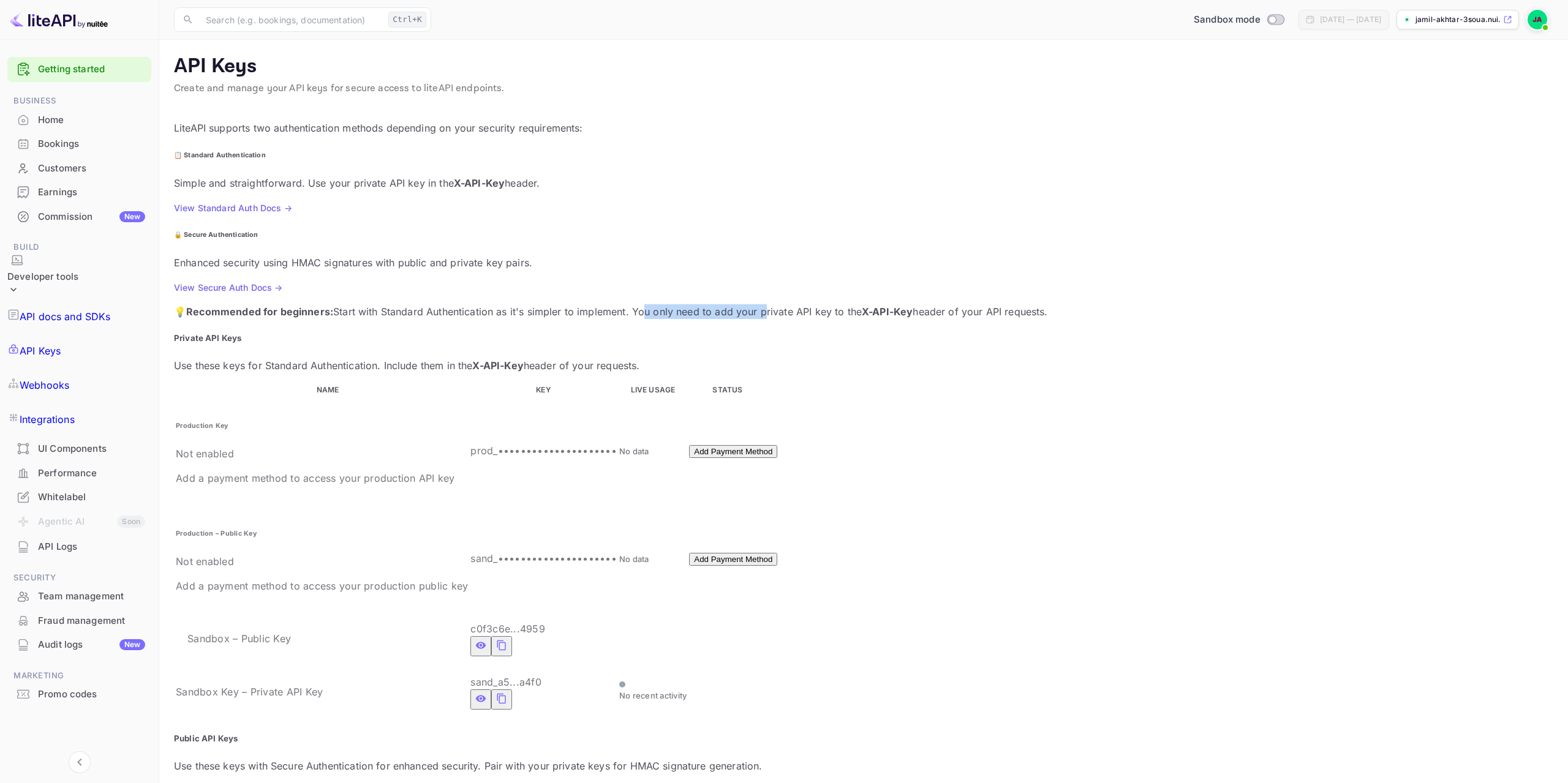
drag, startPoint x: 598, startPoint y: 217, endPoint x: 707, endPoint y: 222, distance: 109.1
click at [707, 304] on p "💡 Recommended for beginners: Start with Standard Authentication as it's simpler…" at bounding box center [863, 312] width 1379 height 15
click at [766, 304] on p "💡 Recommended for beginners: Start with Standard Authentication as it's simpler…" at bounding box center [863, 312] width 1379 height 15
drag, startPoint x: 892, startPoint y: 218, endPoint x: 773, endPoint y: 219, distance: 119.0
click at [778, 304] on p "💡 Recommended for beginners: Start with Standard Authentication as it's simpler…" at bounding box center [863, 312] width 1379 height 15
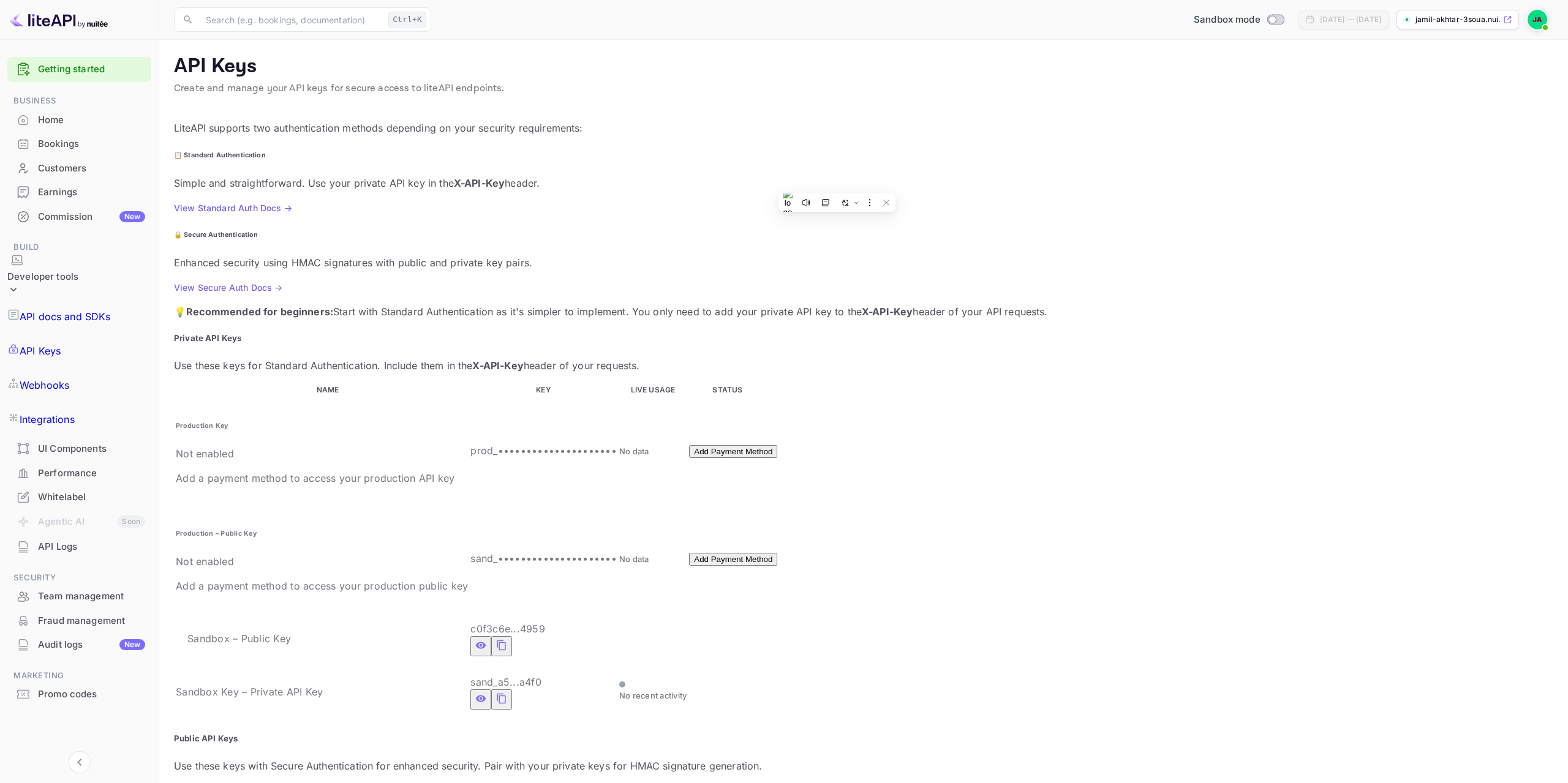
click at [876, 230] on h6 "🔒 Secure Authentication" at bounding box center [863, 235] width 1379 height 10
click at [290, 203] on link "View Standard Auth Docs →" at bounding box center [233, 208] width 118 height 10
click at [379, 304] on div "💡 Recommended for beginners: Start with Standard Authentication as it's simpler…" at bounding box center [863, 312] width 1379 height 15
drag, startPoint x: 495, startPoint y: 225, endPoint x: 591, endPoint y: 222, distance: 96.0
click at [591, 304] on p "💡 Recommended for beginners: Start with Standard Authentication as it's simpler…" at bounding box center [863, 312] width 1379 height 15
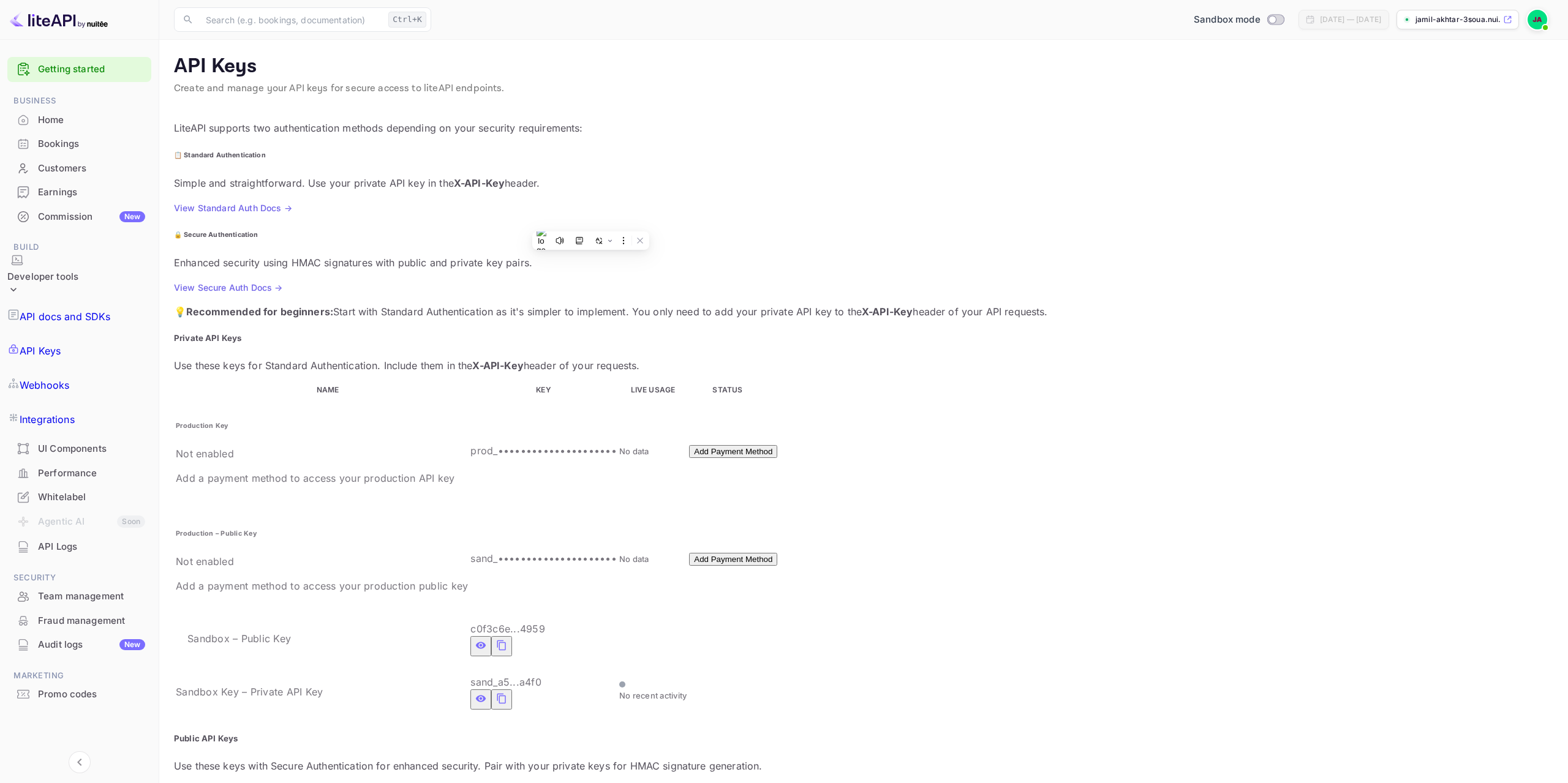
click at [652, 304] on p "💡 Recommended for beginners: Start with Standard Authentication as it's simpler…" at bounding box center [863, 312] width 1379 height 15
drag, startPoint x: 636, startPoint y: 227, endPoint x: 767, endPoint y: 225, distance: 131.0
click at [767, 304] on p "💡 Recommended for beginners: Start with Standard Authentication as it's simpler…" at bounding box center [863, 312] width 1379 height 15
drag, startPoint x: 1010, startPoint y: 217, endPoint x: 792, endPoint y: 218, distance: 218.0
click at [792, 304] on p "💡 Recommended for beginners: Start with Standard Authentication as it's simpler…" at bounding box center [863, 312] width 1379 height 15
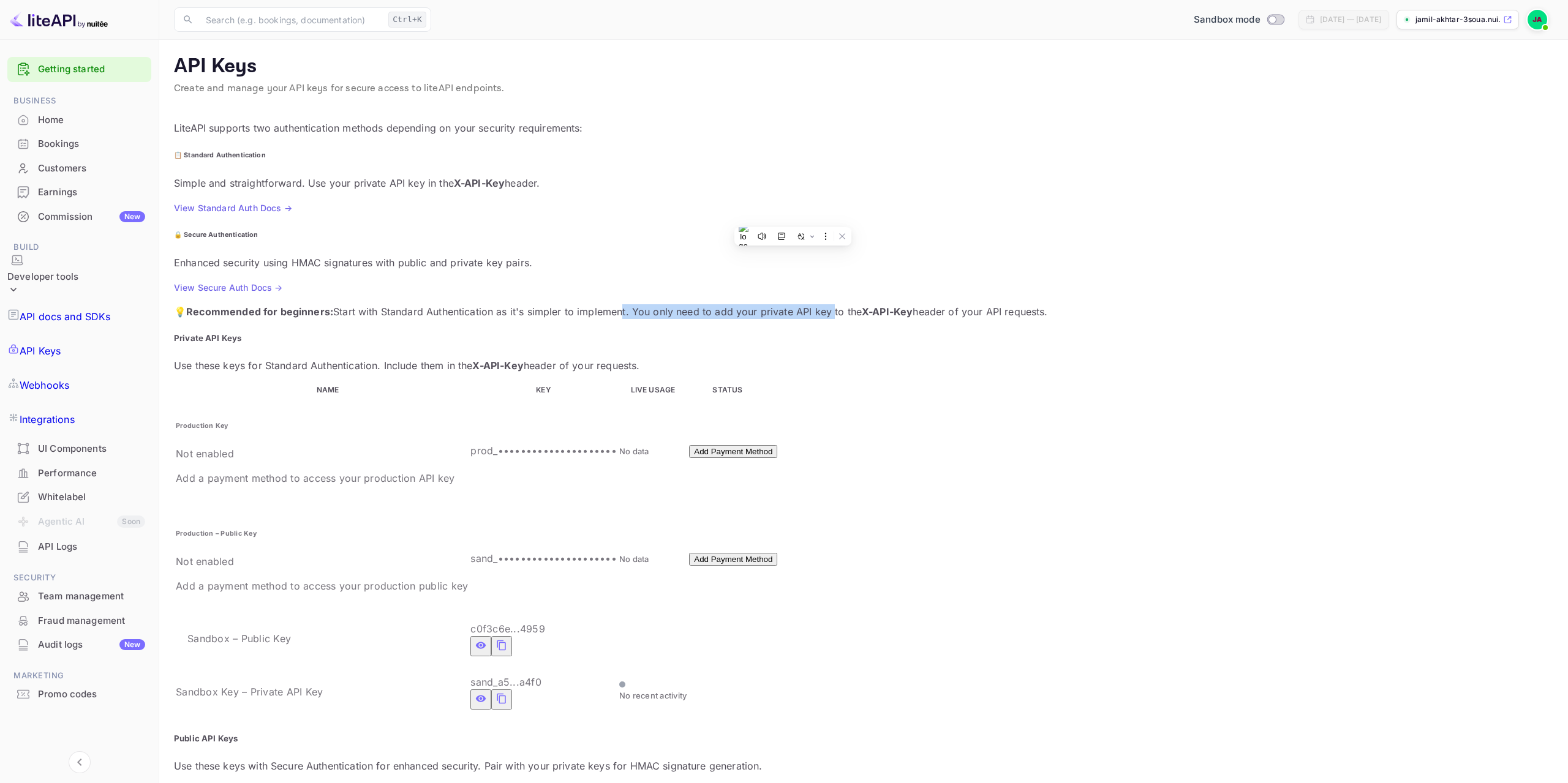
click at [940, 304] on p "💡 Recommended for beginners: Start with Standard Authentication as it's simpler…" at bounding box center [863, 312] width 1379 height 15
click at [269, 203] on link "View Standard Auth Docs →" at bounding box center [233, 208] width 118 height 10
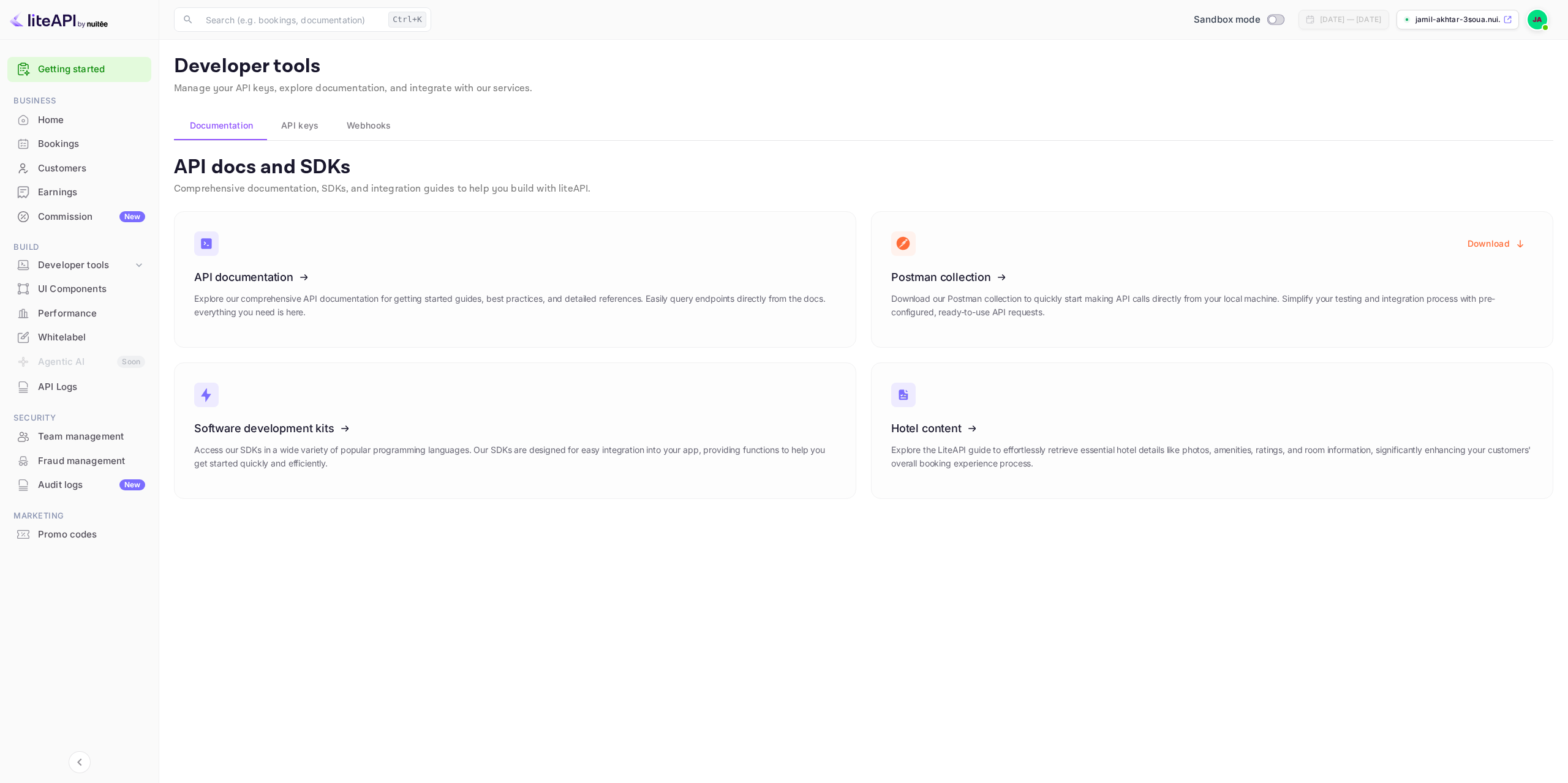
click at [292, 121] on span "API keys" at bounding box center [300, 125] width 37 height 15
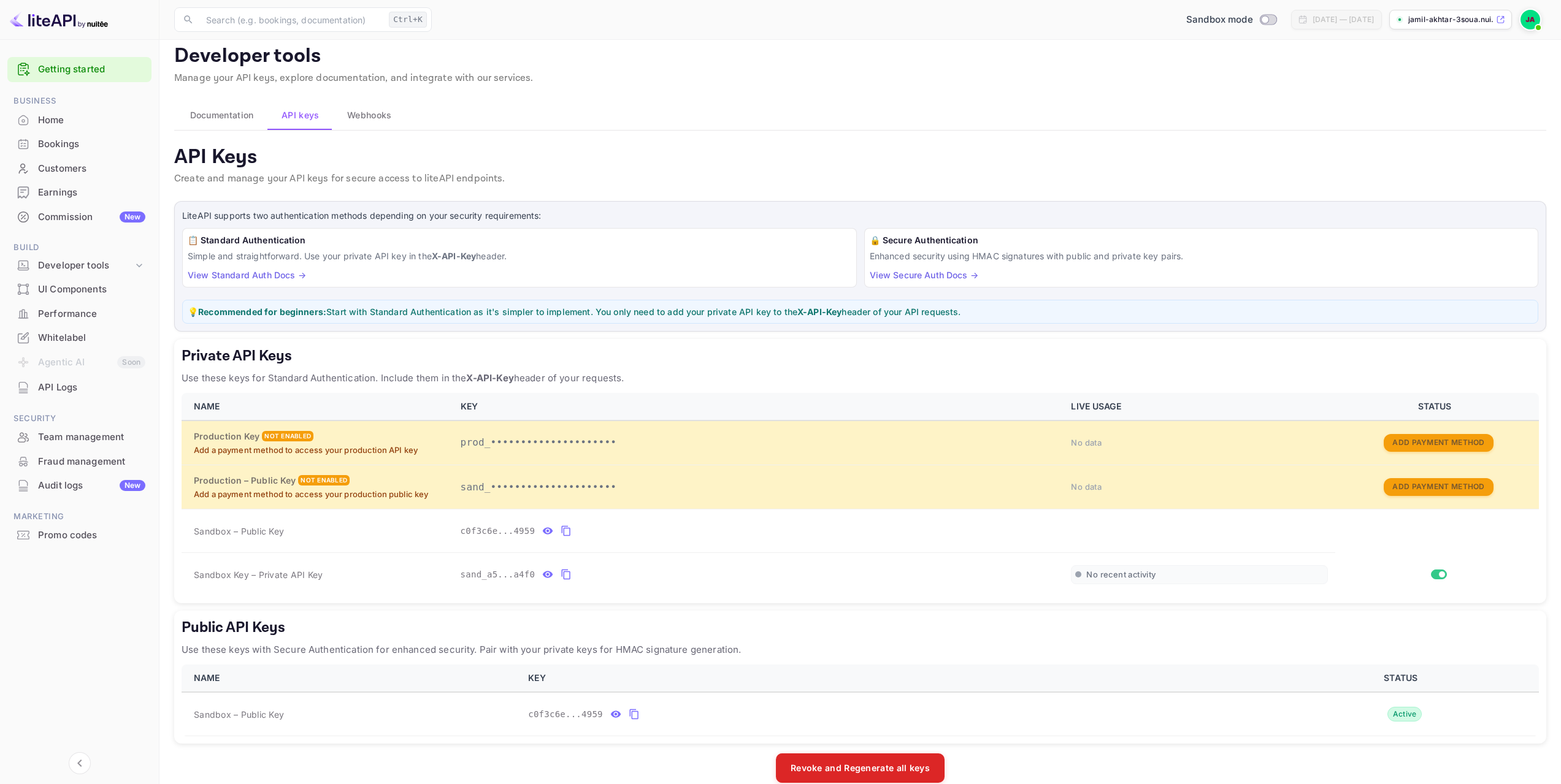
scroll to position [29, 0]
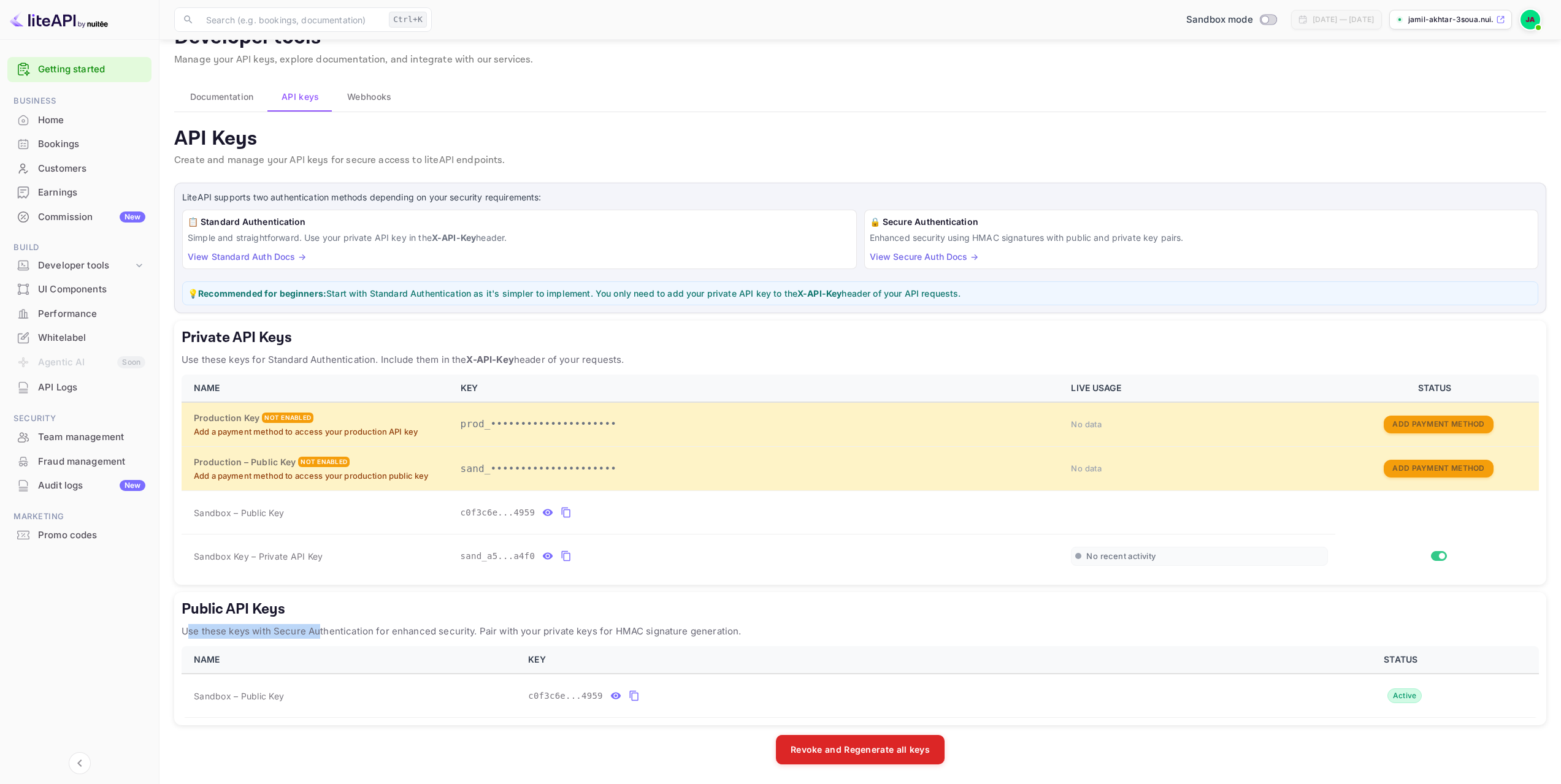
drag, startPoint x: 187, startPoint y: 631, endPoint x: 317, endPoint y: 635, distance: 130.1
click at [317, 635] on p "Use these keys with Secure Authentication for enhanced security. Pair with your…" at bounding box center [860, 631] width 1357 height 15
click at [440, 637] on p "Use these keys with Secure Authentication for enhanced security. Pair with your…" at bounding box center [860, 631] width 1357 height 15
drag, startPoint x: 377, startPoint y: 364, endPoint x: 507, endPoint y: 368, distance: 130.1
click at [507, 368] on div "Private API Keys Use these keys for Standard Authentication. Include them in th…" at bounding box center [860, 453] width 1372 height 265
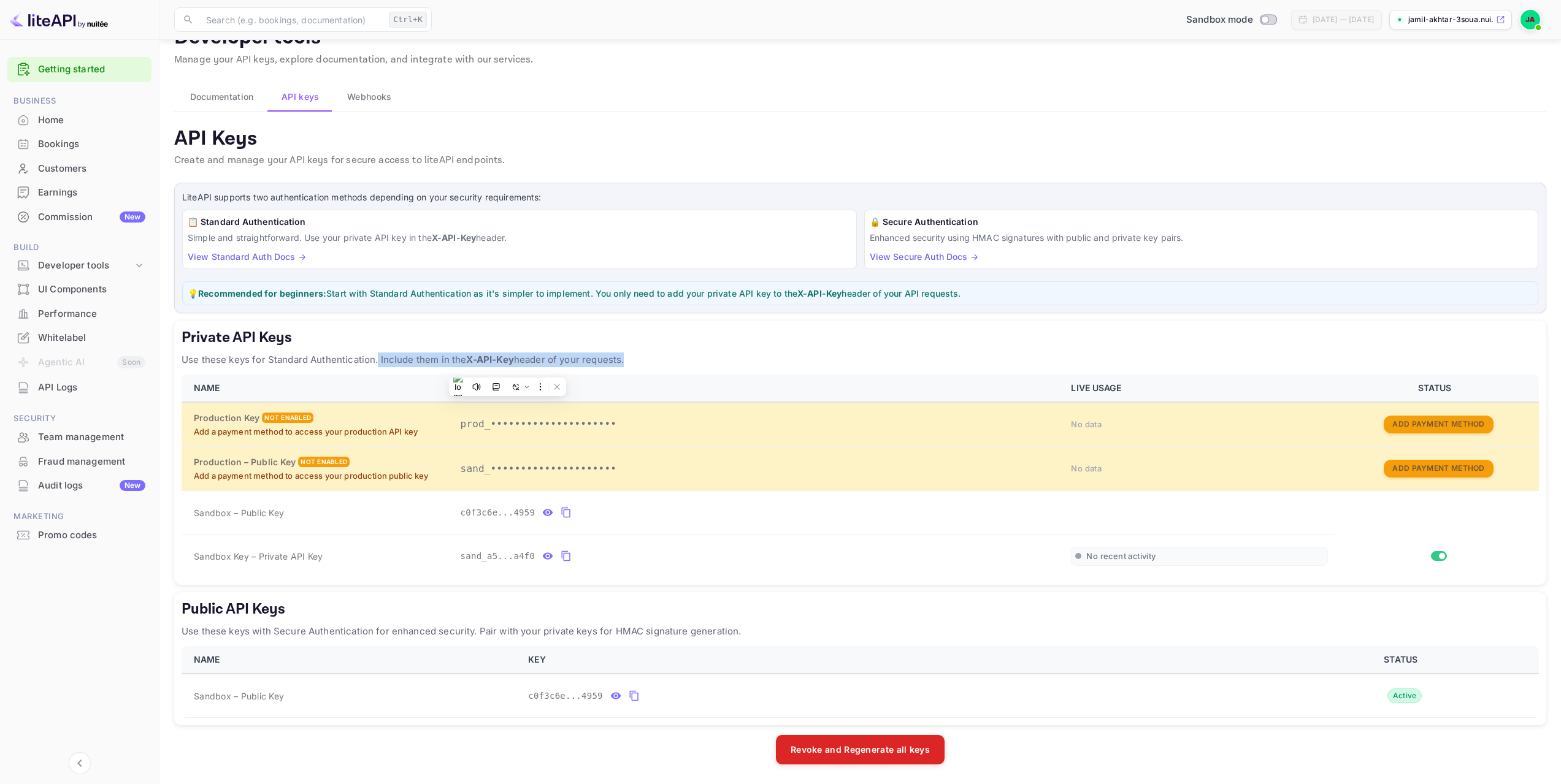
click at [658, 367] on div "Private API Keys Use these keys for Standard Authentication. Include them in th…" at bounding box center [860, 453] width 1372 height 265
click at [87, 385] on div "API Logs" at bounding box center [91, 388] width 107 height 14
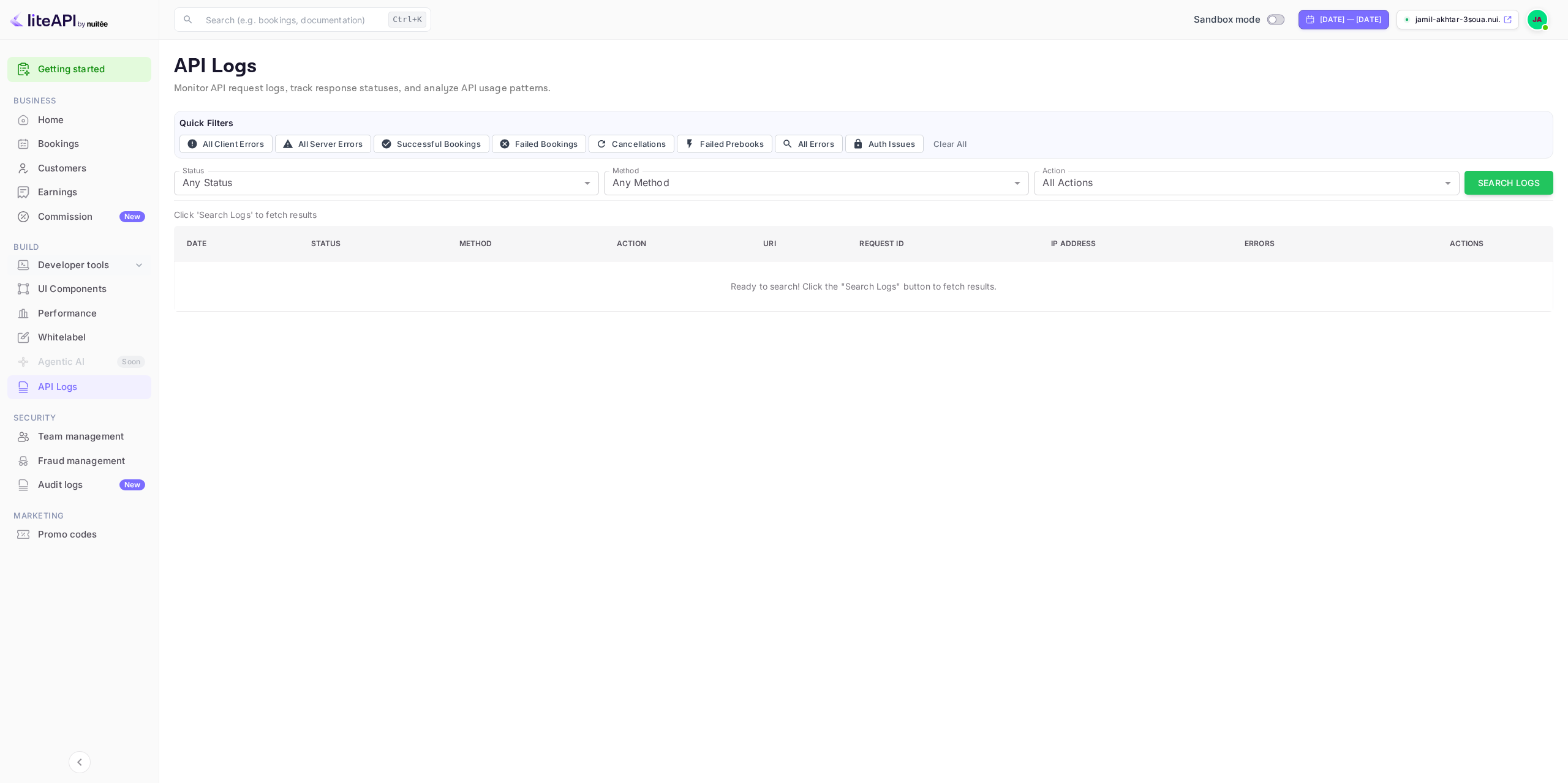
click at [76, 269] on div "Developer tools" at bounding box center [85, 265] width 95 height 14
click at [86, 289] on p "API docs and SDKs" at bounding box center [83, 285] width 79 height 13
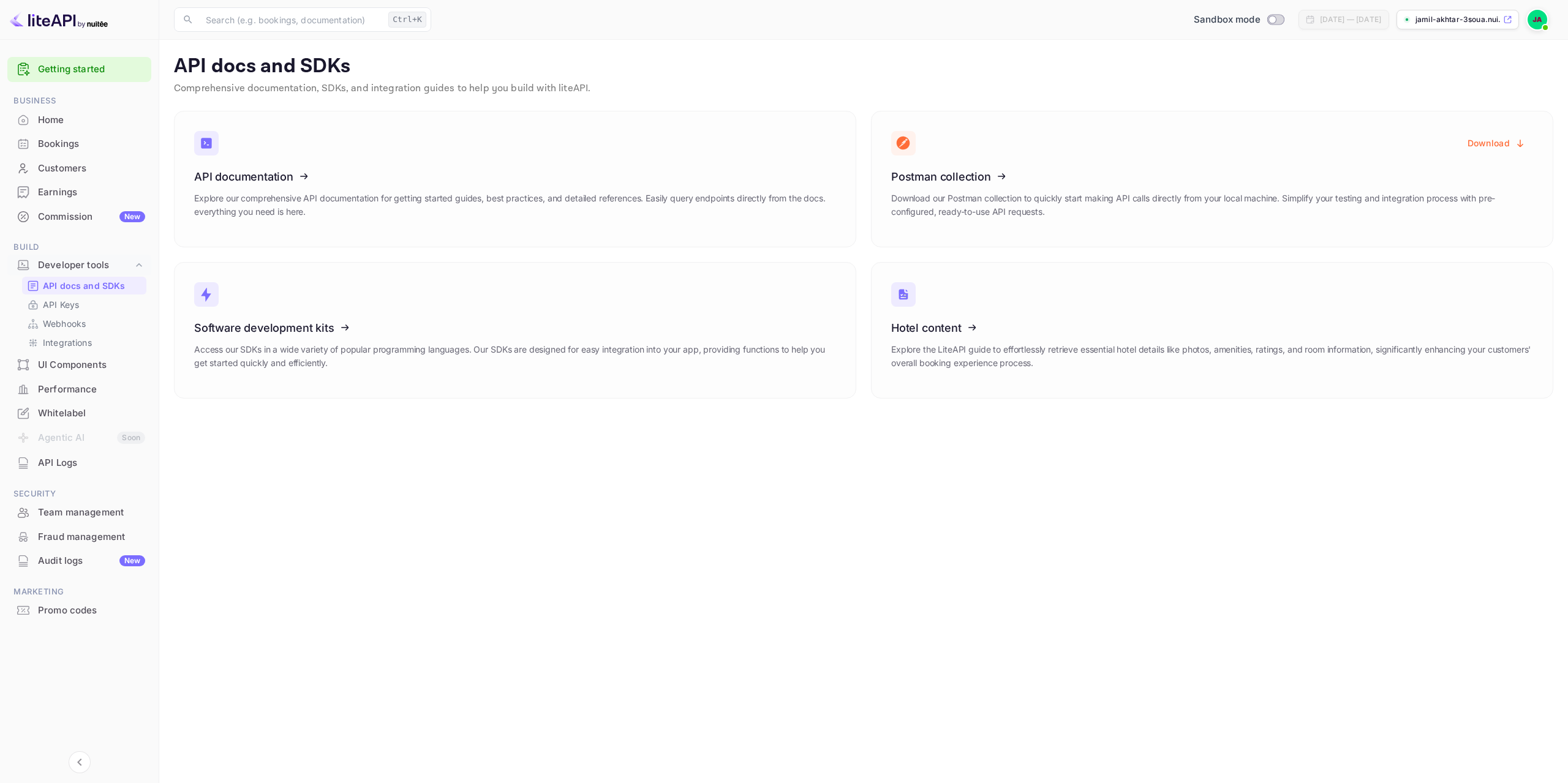
click at [97, 21] on img at bounding box center [58, 19] width 98 height 20
click at [93, 22] on img at bounding box center [58, 19] width 98 height 20
